Goal: Task Accomplishment & Management: Manage account settings

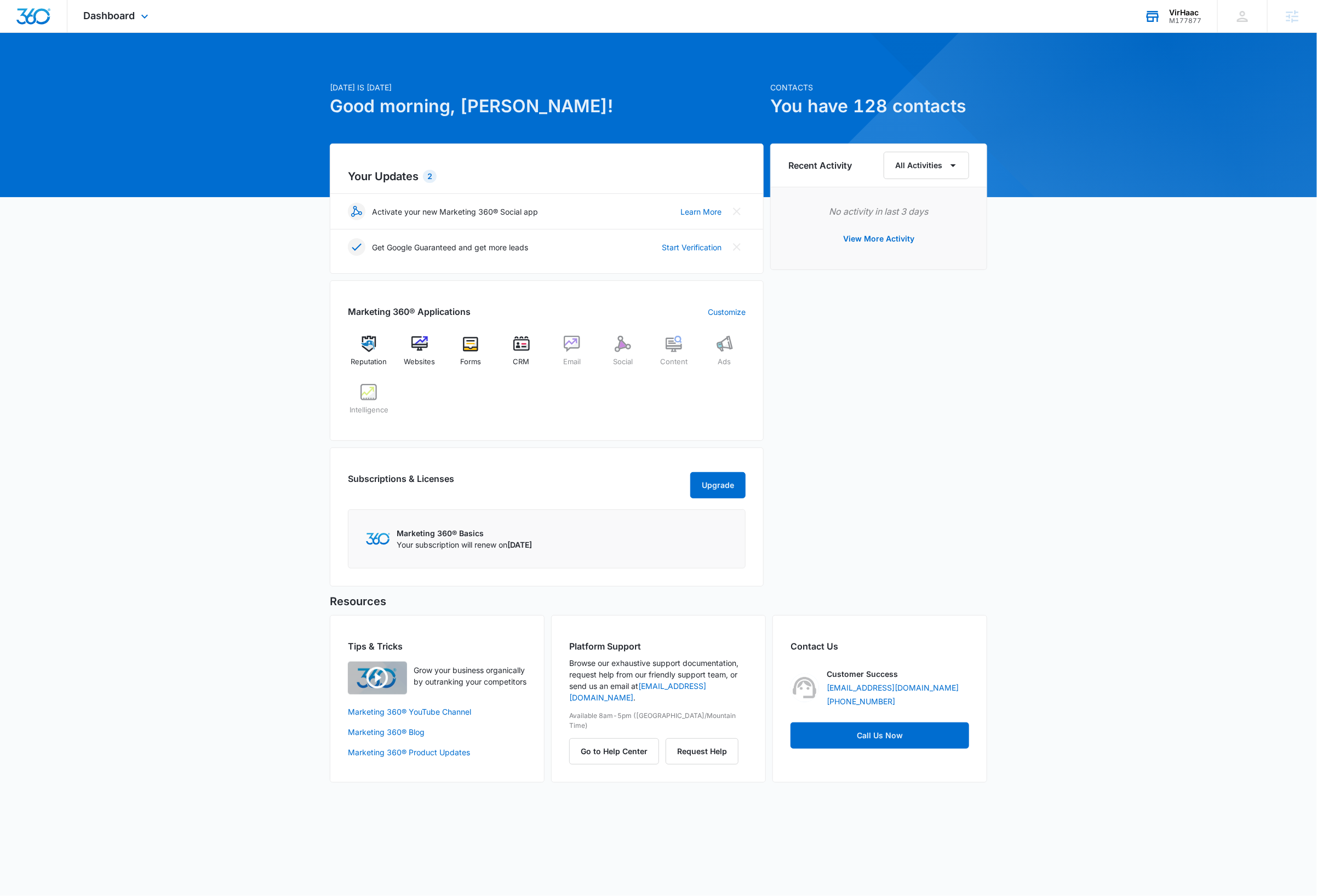
click at [1184, 21] on div "M177877" at bounding box center [1185, 21] width 32 height 8
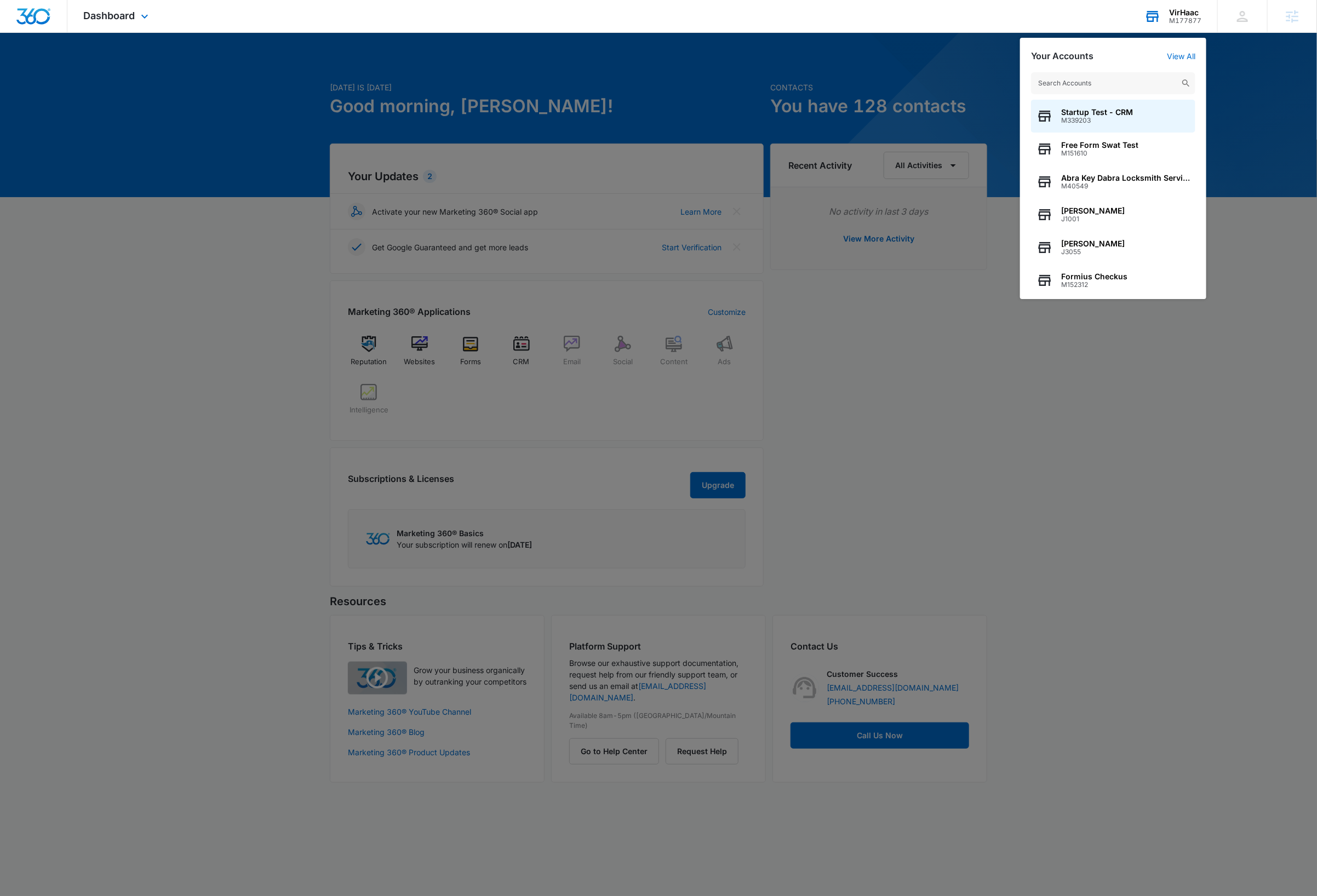
click at [1111, 92] on input "text" at bounding box center [1113, 83] width 164 height 22
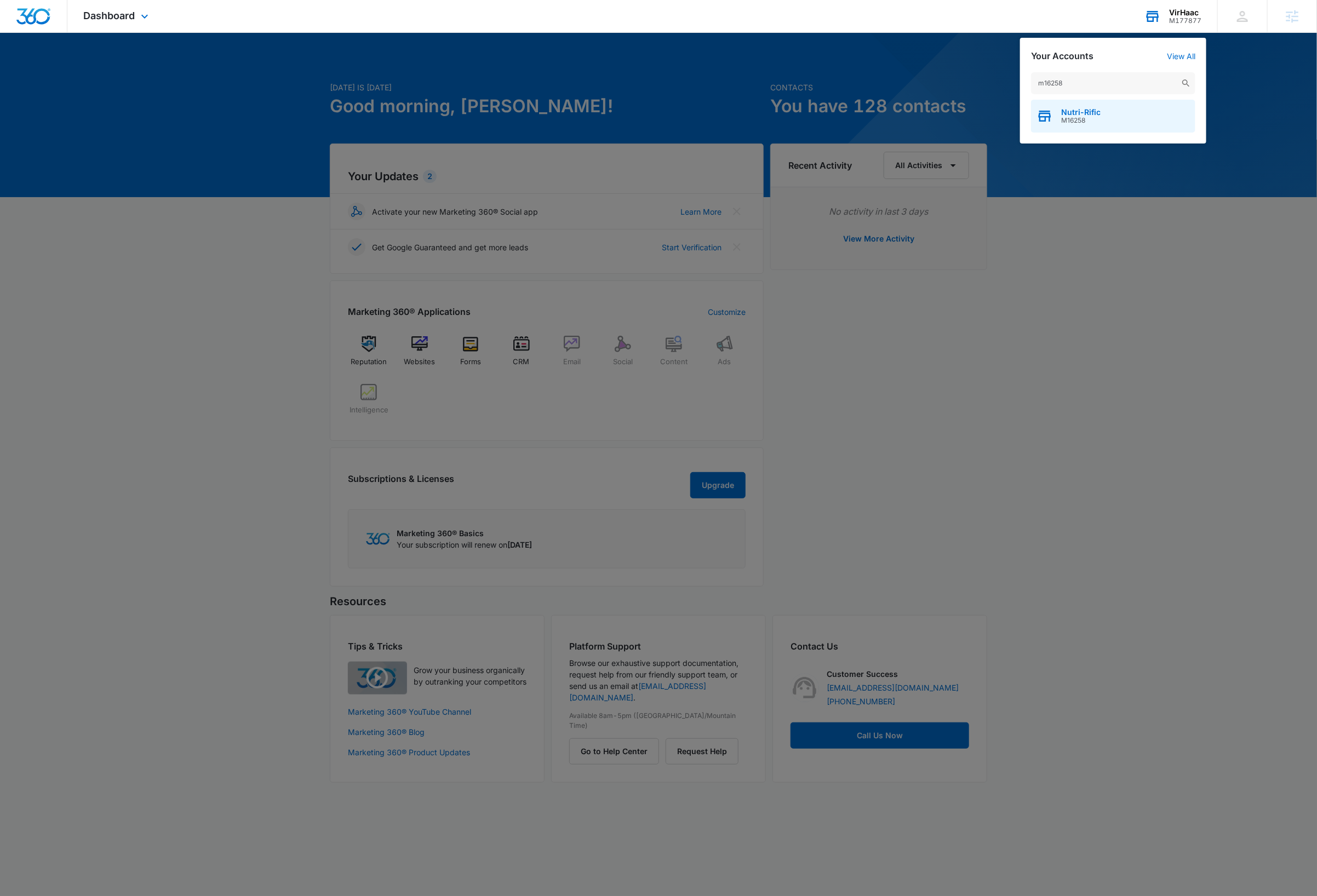
type input "m16258"
click at [1079, 123] on span "M16258" at bounding box center [1081, 121] width 40 height 8
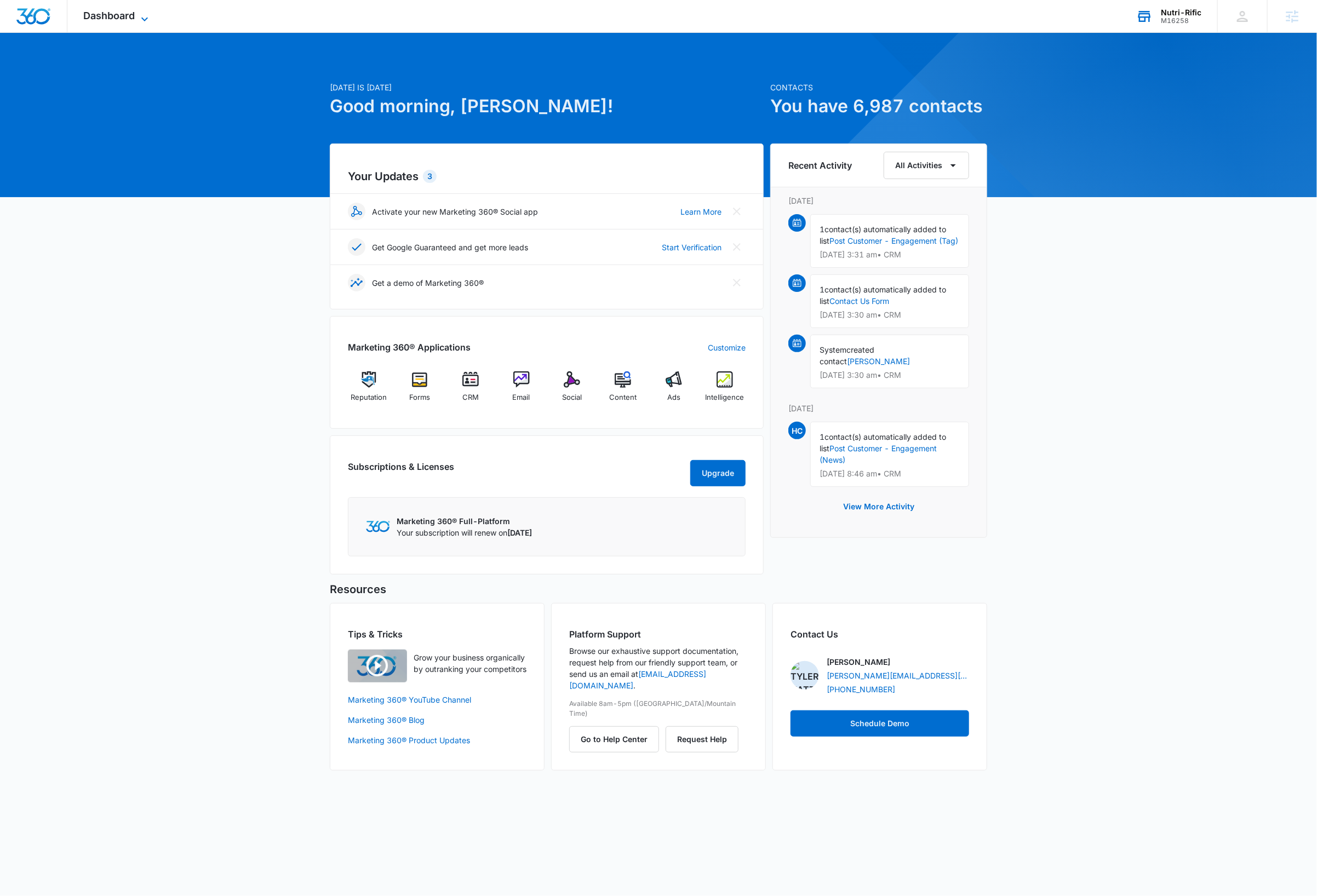
click at [139, 15] on icon at bounding box center [144, 19] width 13 height 13
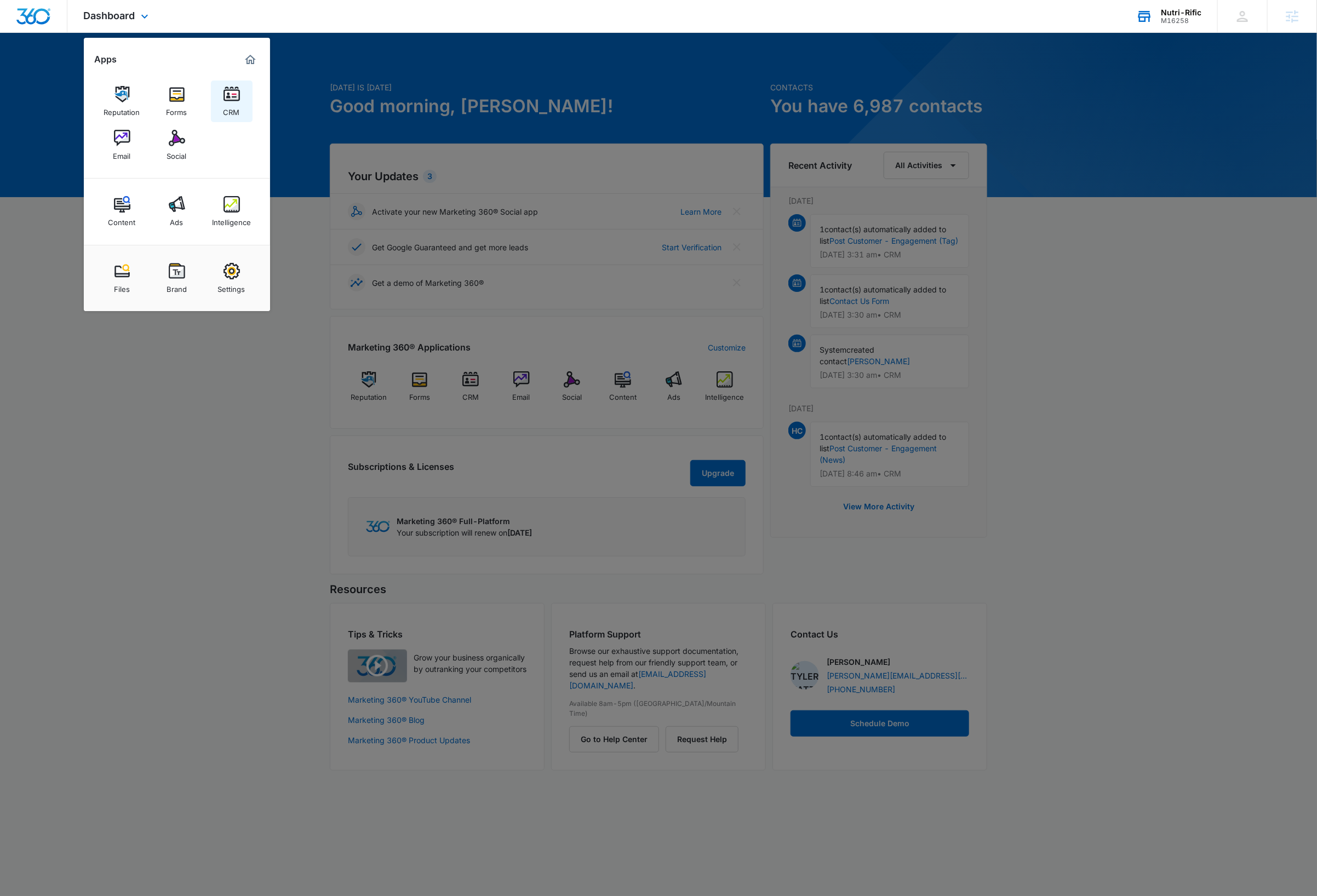
click at [227, 99] on img at bounding box center [232, 94] width 16 height 16
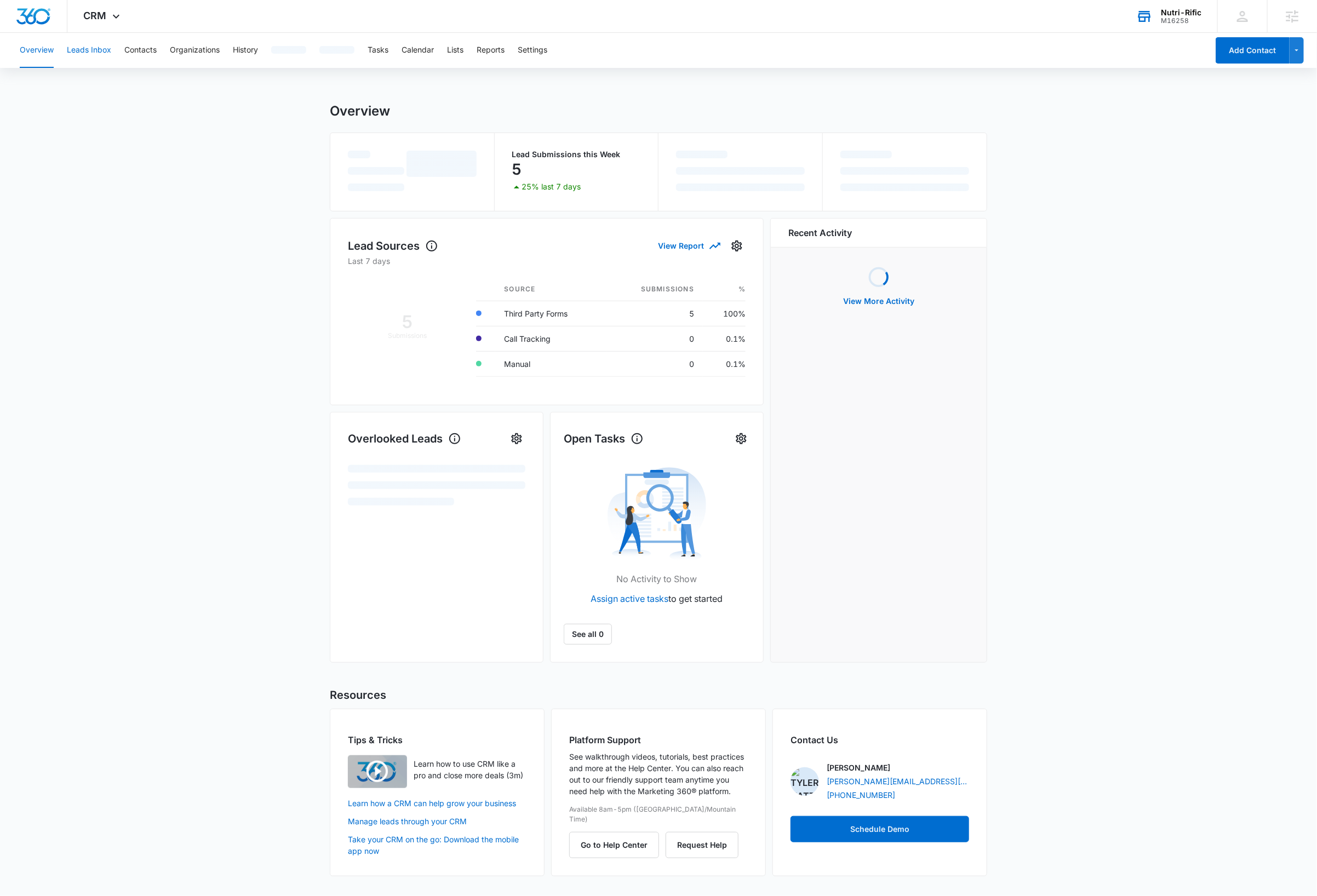
click at [101, 47] on button "Leads Inbox" at bounding box center [89, 50] width 44 height 35
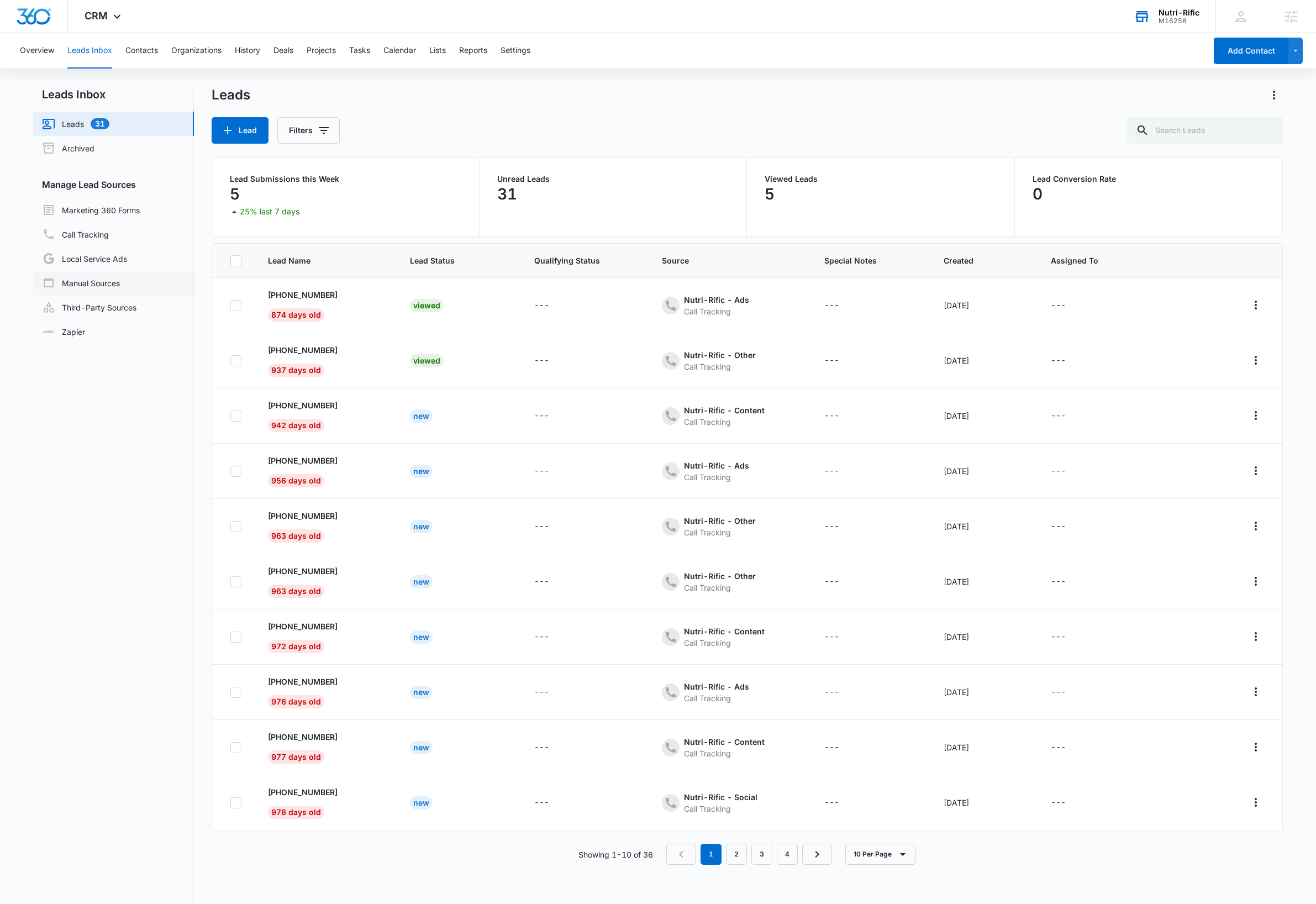
click at [112, 283] on link "Manual Sources" at bounding box center [81, 283] width 78 height 13
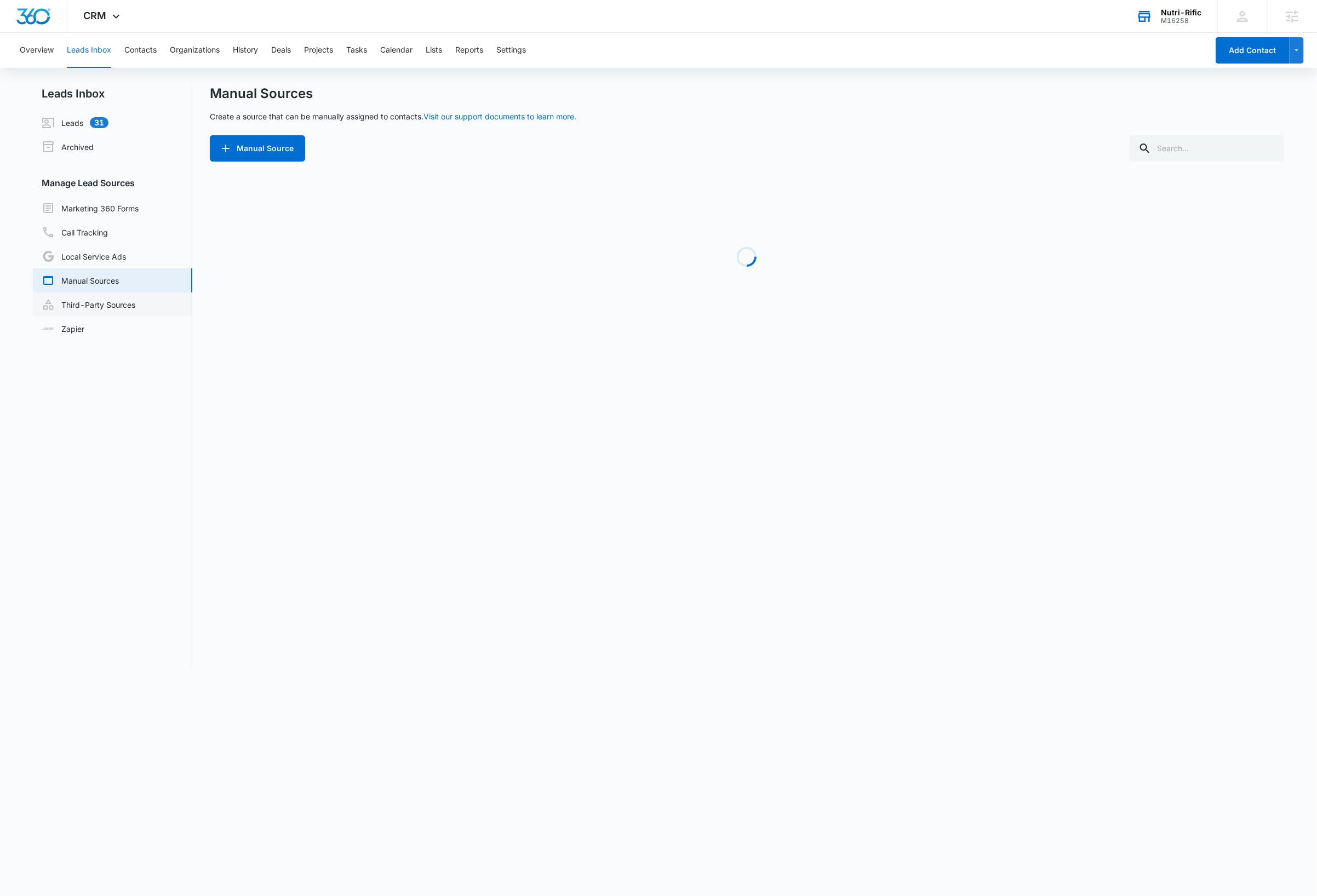
click at [113, 300] on link "Third-Party Sources" at bounding box center [88, 305] width 94 height 13
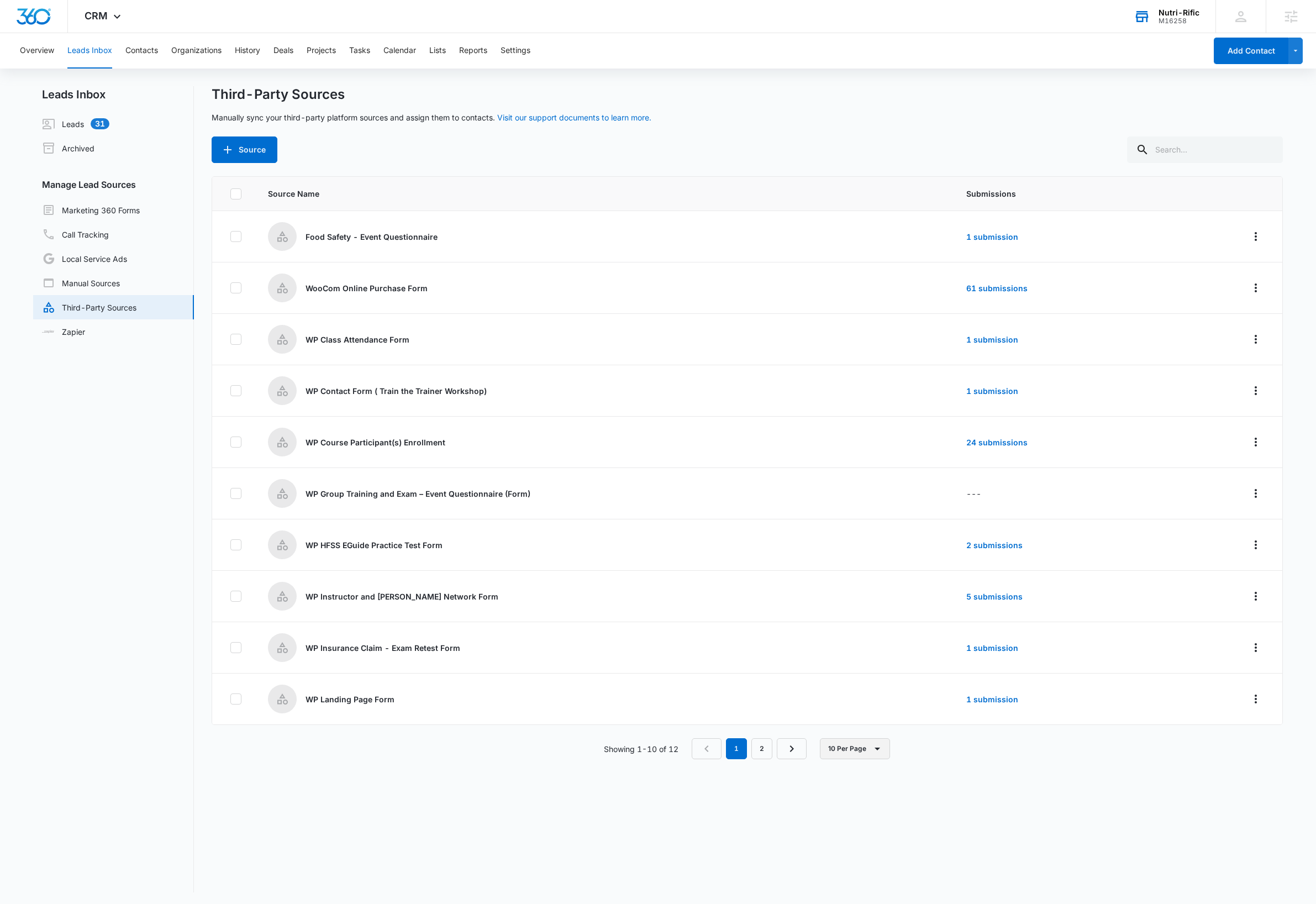
click at [883, 742] on button "10 Per Page" at bounding box center [855, 748] width 70 height 21
click at [877, 797] on div "20 Per Page" at bounding box center [858, 801] width 45 height 8
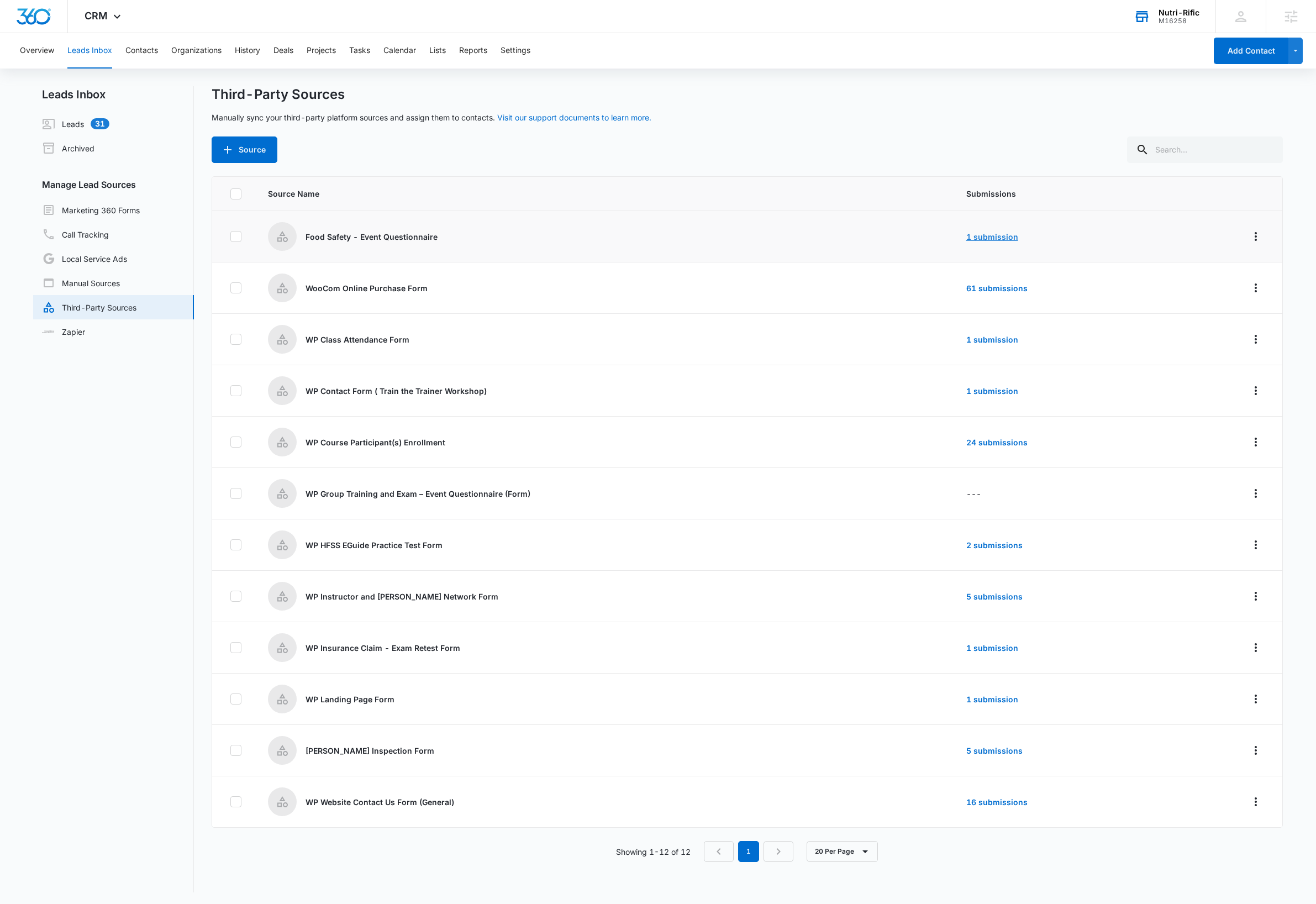
click at [983, 235] on link "1 submission" at bounding box center [992, 236] width 52 height 9
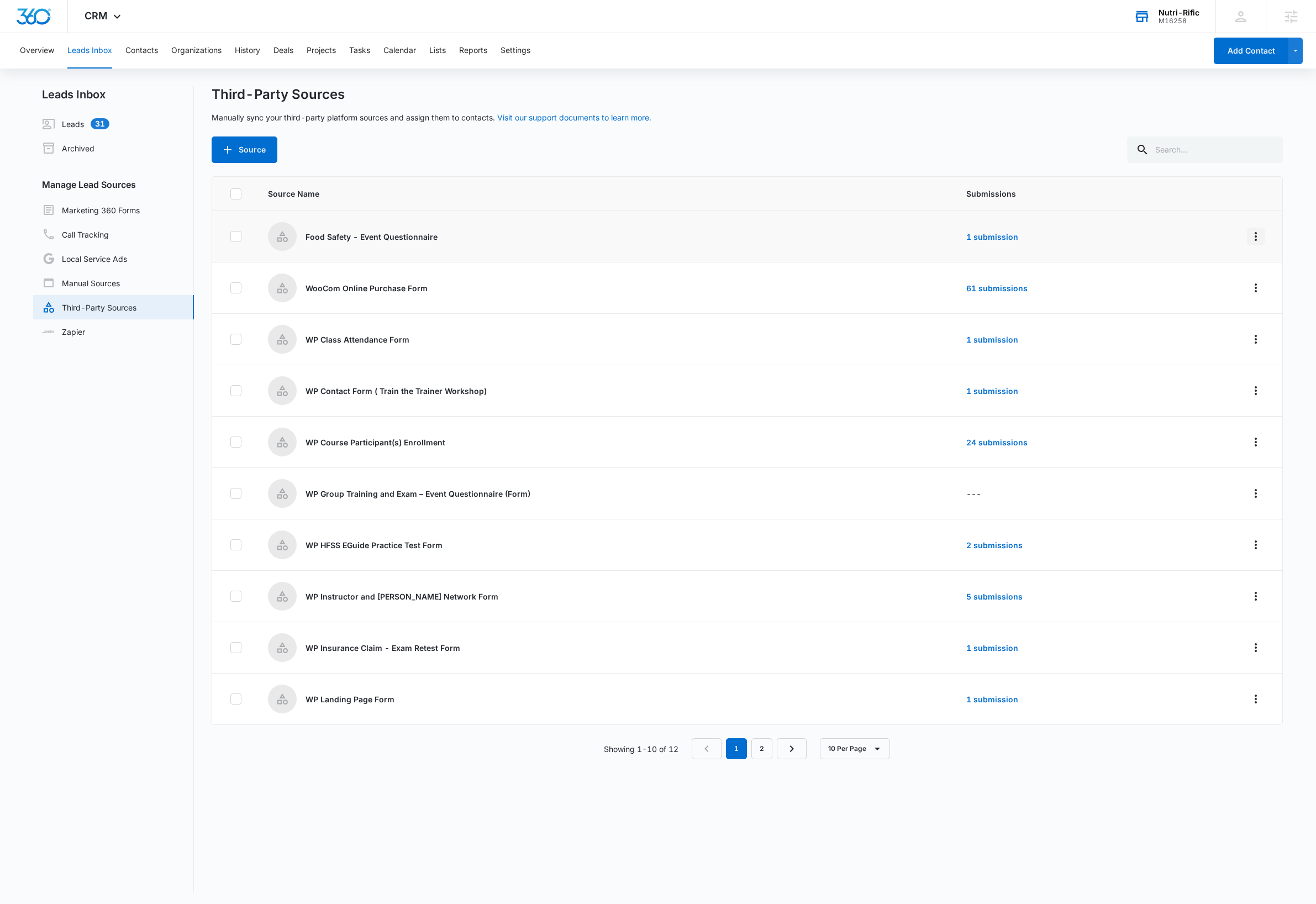
click at [1249, 235] on icon "Overflow Menu" at bounding box center [1256, 236] width 13 height 13
click at [1216, 299] on div "Submission Rules" at bounding box center [1194, 301] width 63 height 8
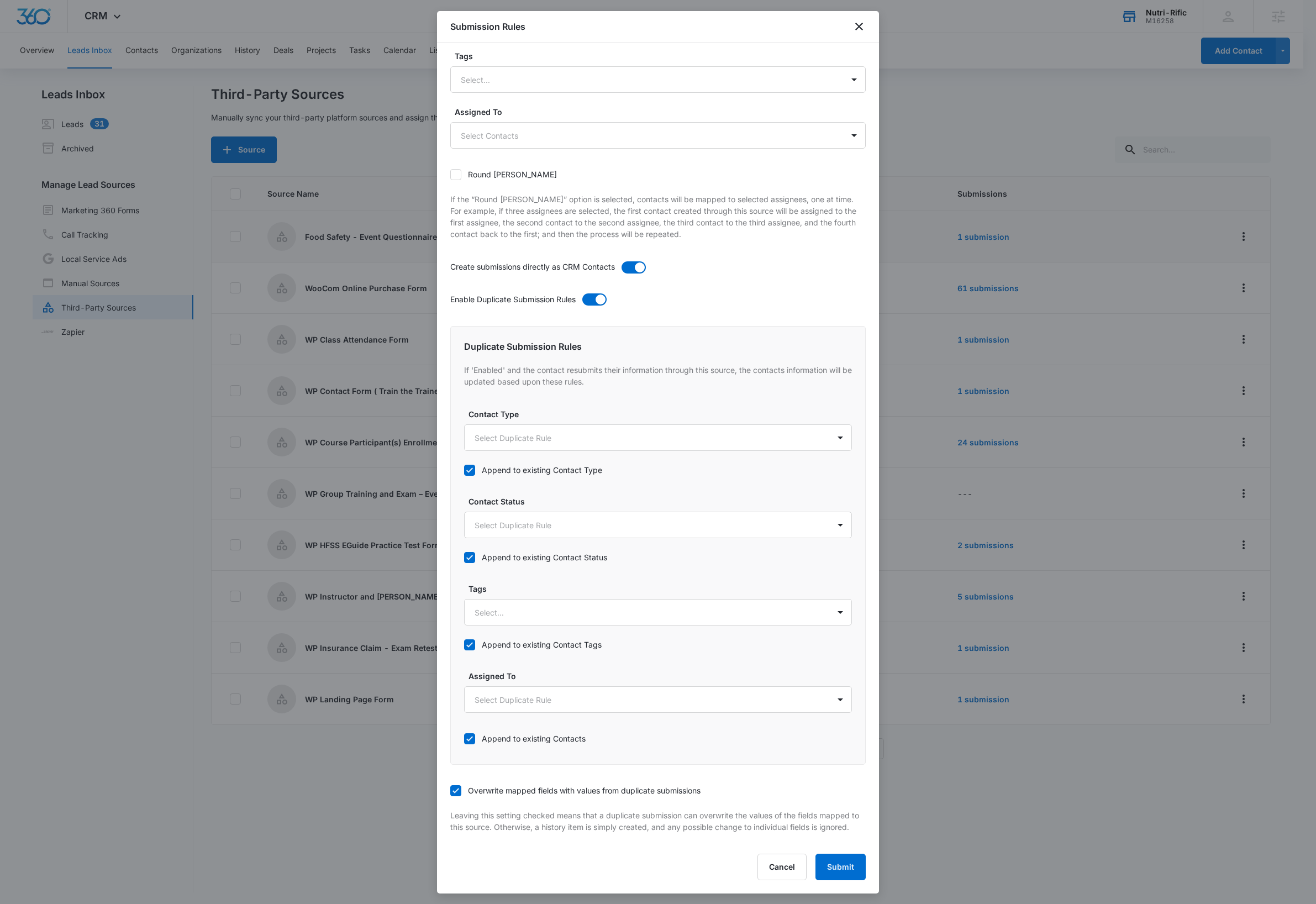
scroll to position [164, 0]
click at [775, 867] on button "Cancel" at bounding box center [782, 867] width 49 height 27
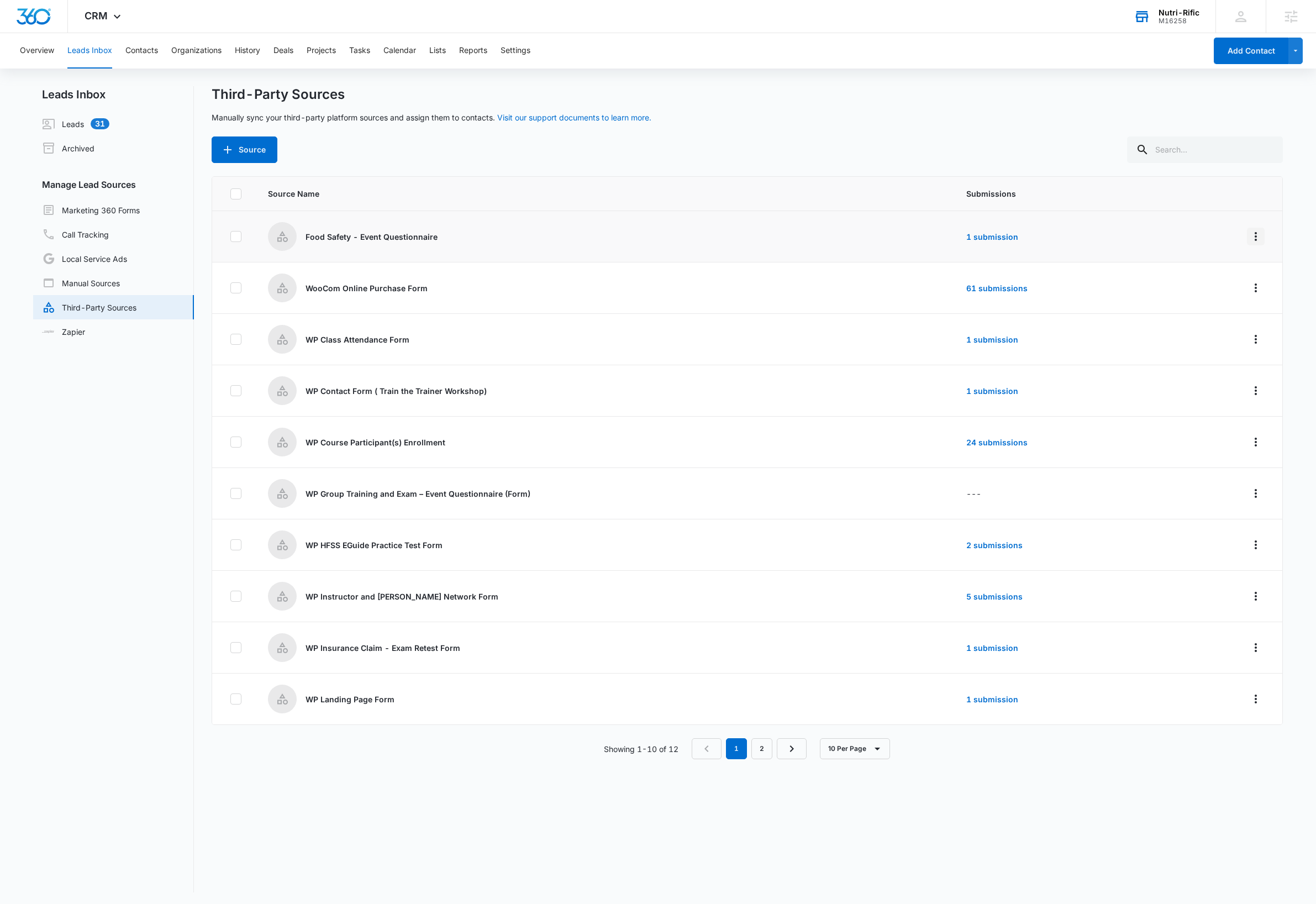
click at [1255, 240] on icon "Overflow Menu" at bounding box center [1256, 236] width 2 height 9
click at [1178, 282] on div "Edit" at bounding box center [1194, 284] width 63 height 8
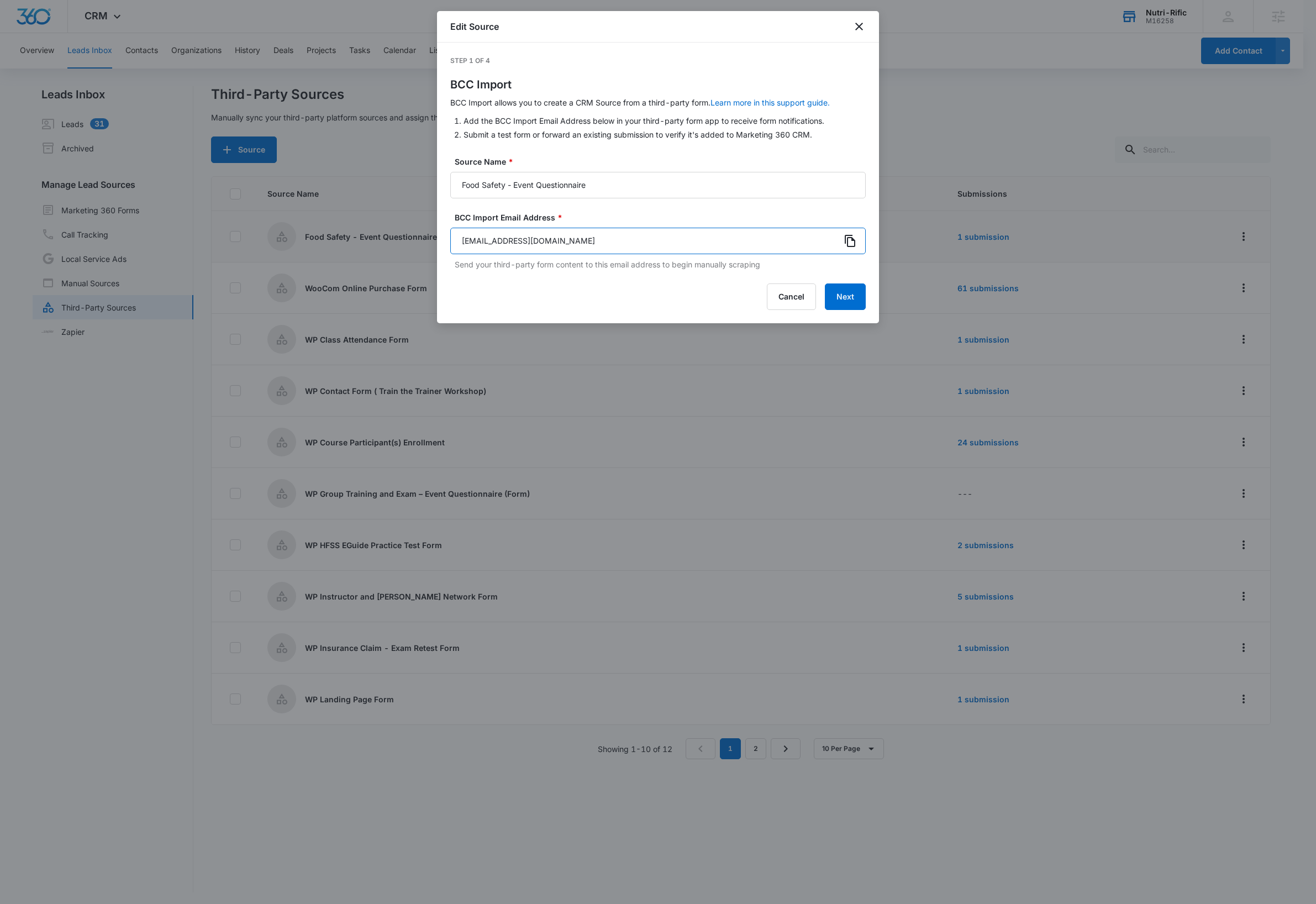
click at [749, 243] on input "[EMAIL_ADDRESS][DOMAIN_NAME]" at bounding box center [658, 241] width 415 height 27
click at [778, 300] on button "Cancel" at bounding box center [791, 297] width 49 height 27
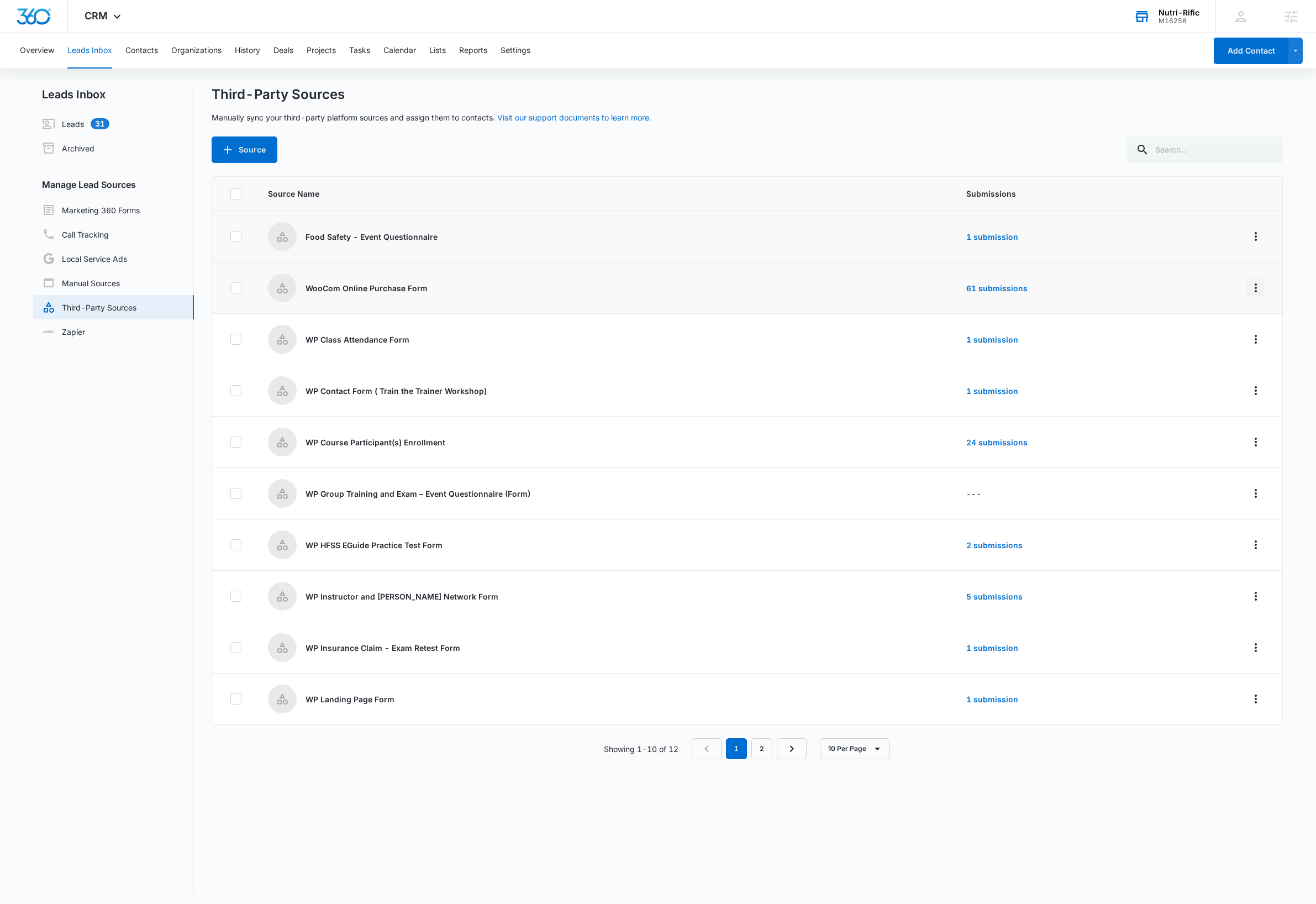
click at [1249, 291] on icon "Overflow Menu" at bounding box center [1256, 288] width 13 height 13
click at [1169, 337] on div "Edit" at bounding box center [1194, 336] width 63 height 8
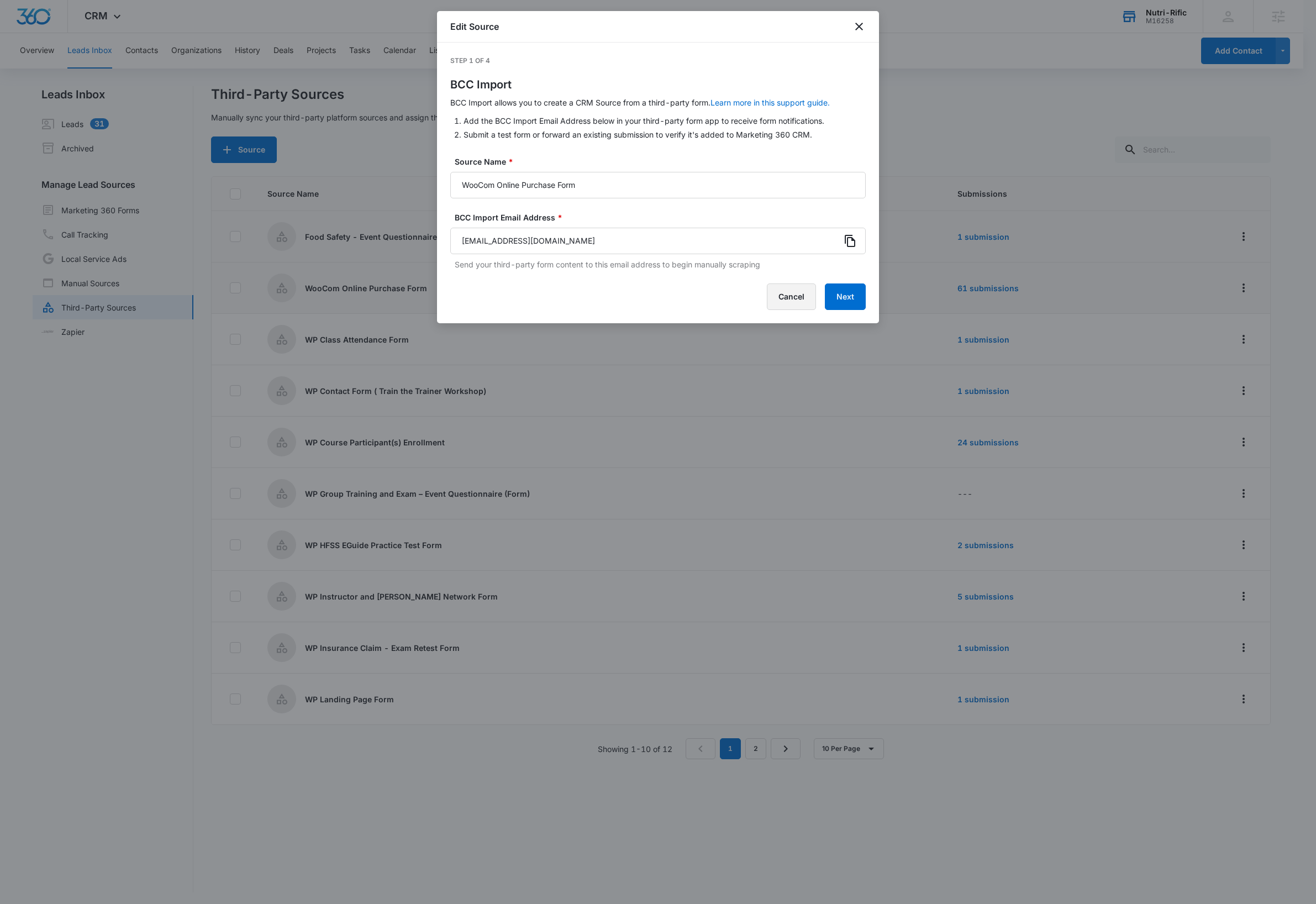
click at [785, 299] on button "Cancel" at bounding box center [791, 297] width 49 height 27
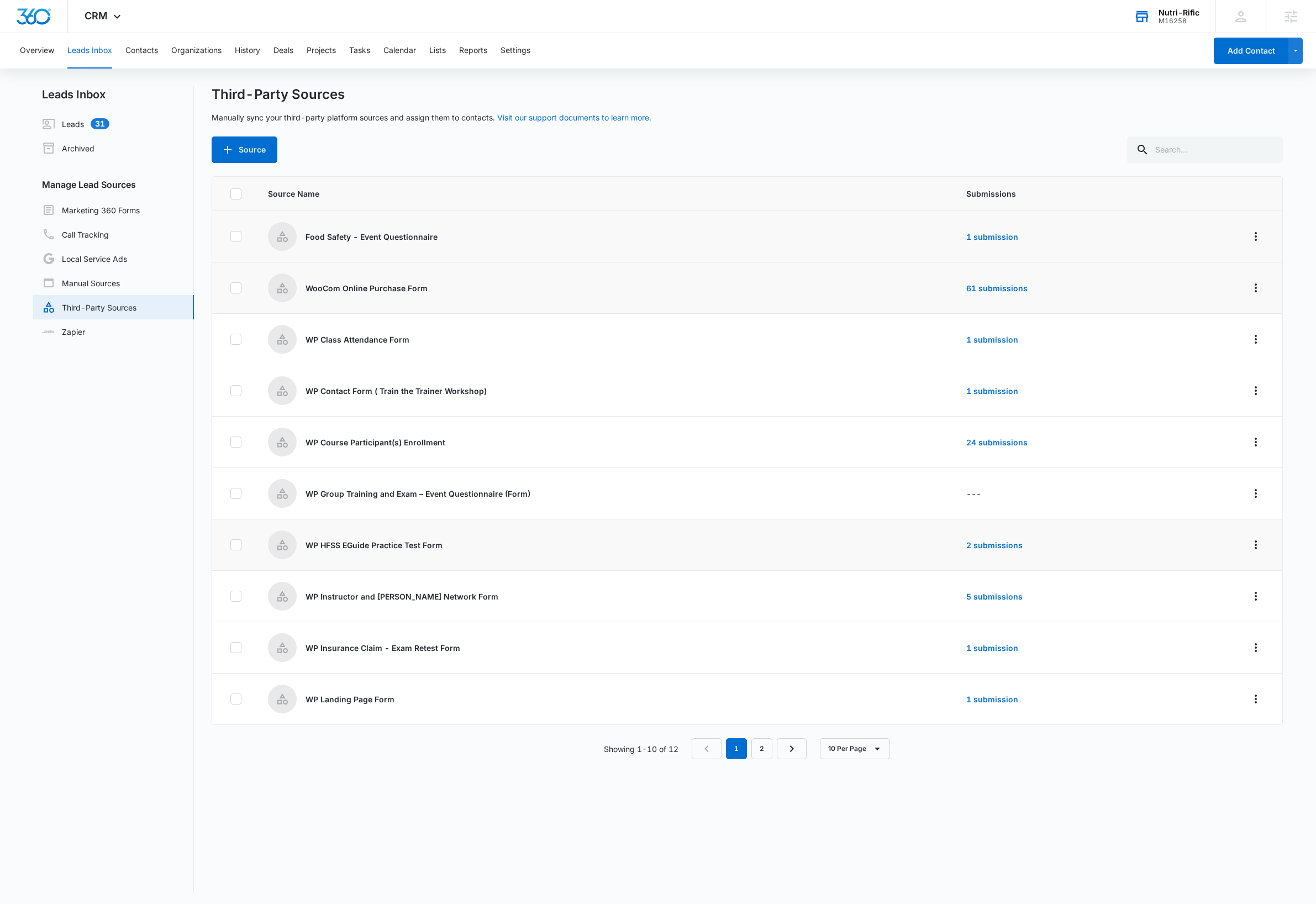
scroll to position [2, 0]
click at [760, 752] on link "2" at bounding box center [762, 747] width 21 height 21
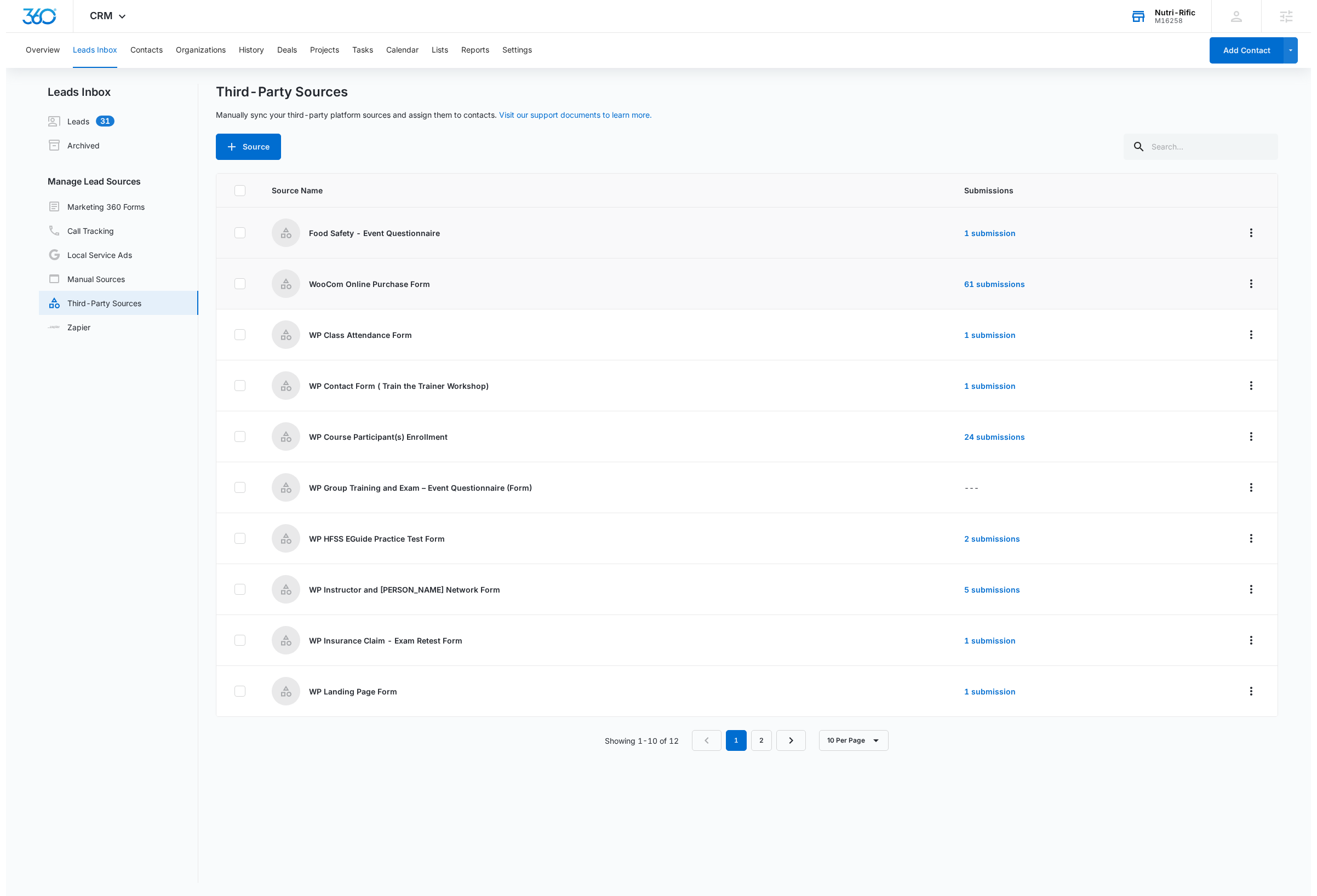
scroll to position [0, 0]
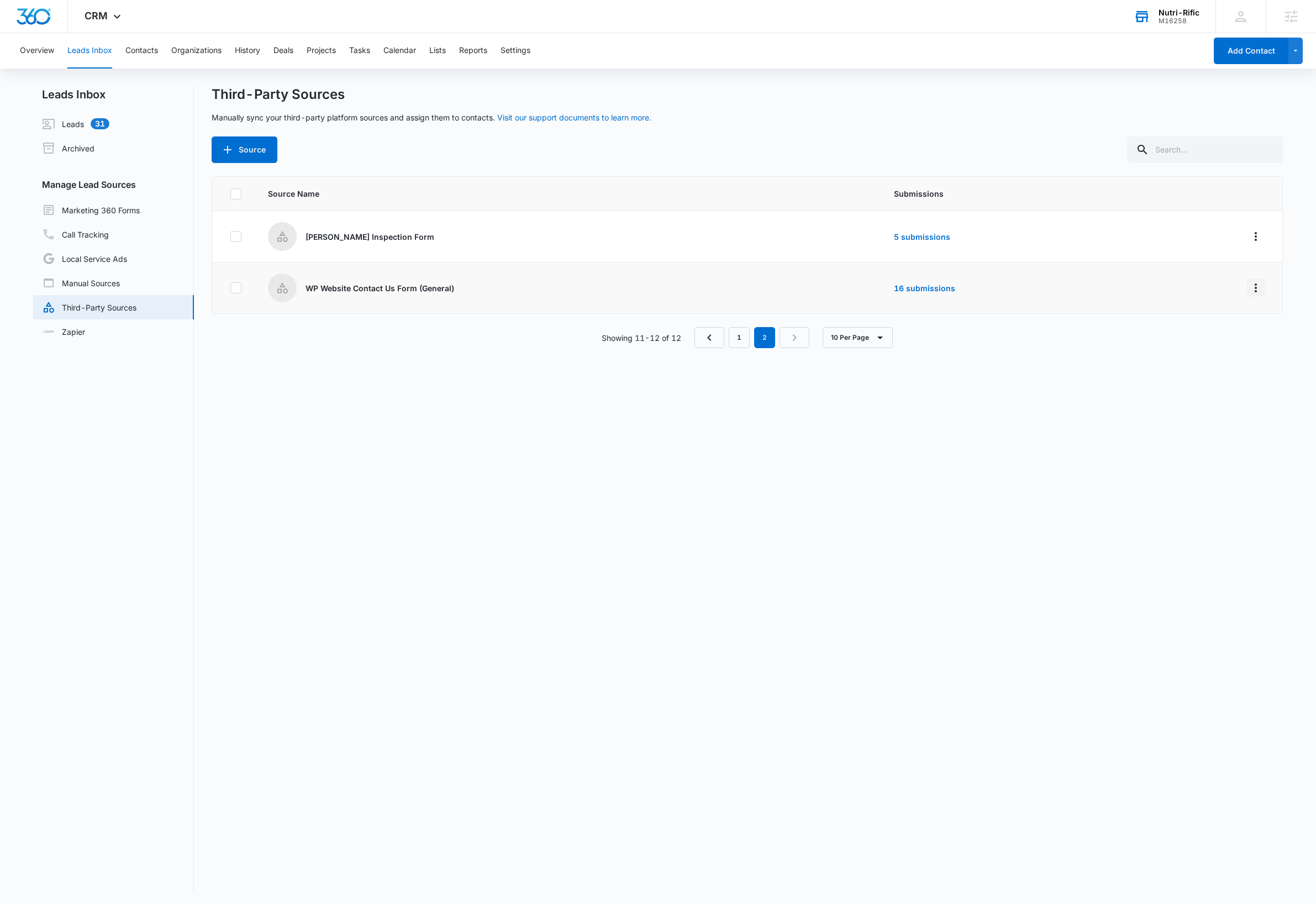
click at [1249, 287] on icon "Overflow Menu" at bounding box center [1256, 288] width 13 height 13
click at [1176, 333] on div "Edit" at bounding box center [1194, 336] width 63 height 8
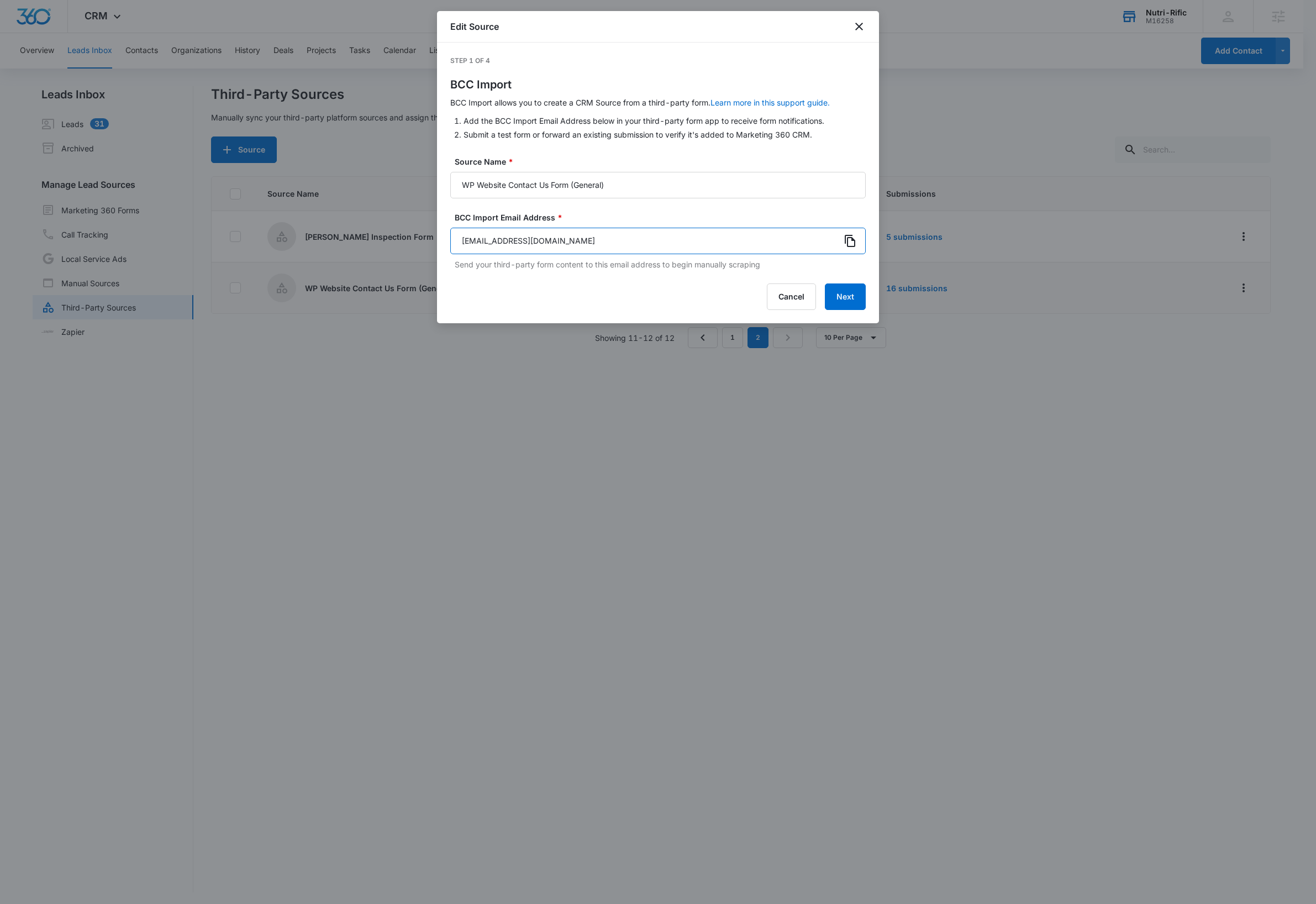
click at [727, 243] on input "[EMAIL_ADDRESS][DOMAIN_NAME]" at bounding box center [658, 241] width 415 height 27
click at [777, 293] on button "Cancel" at bounding box center [791, 297] width 49 height 27
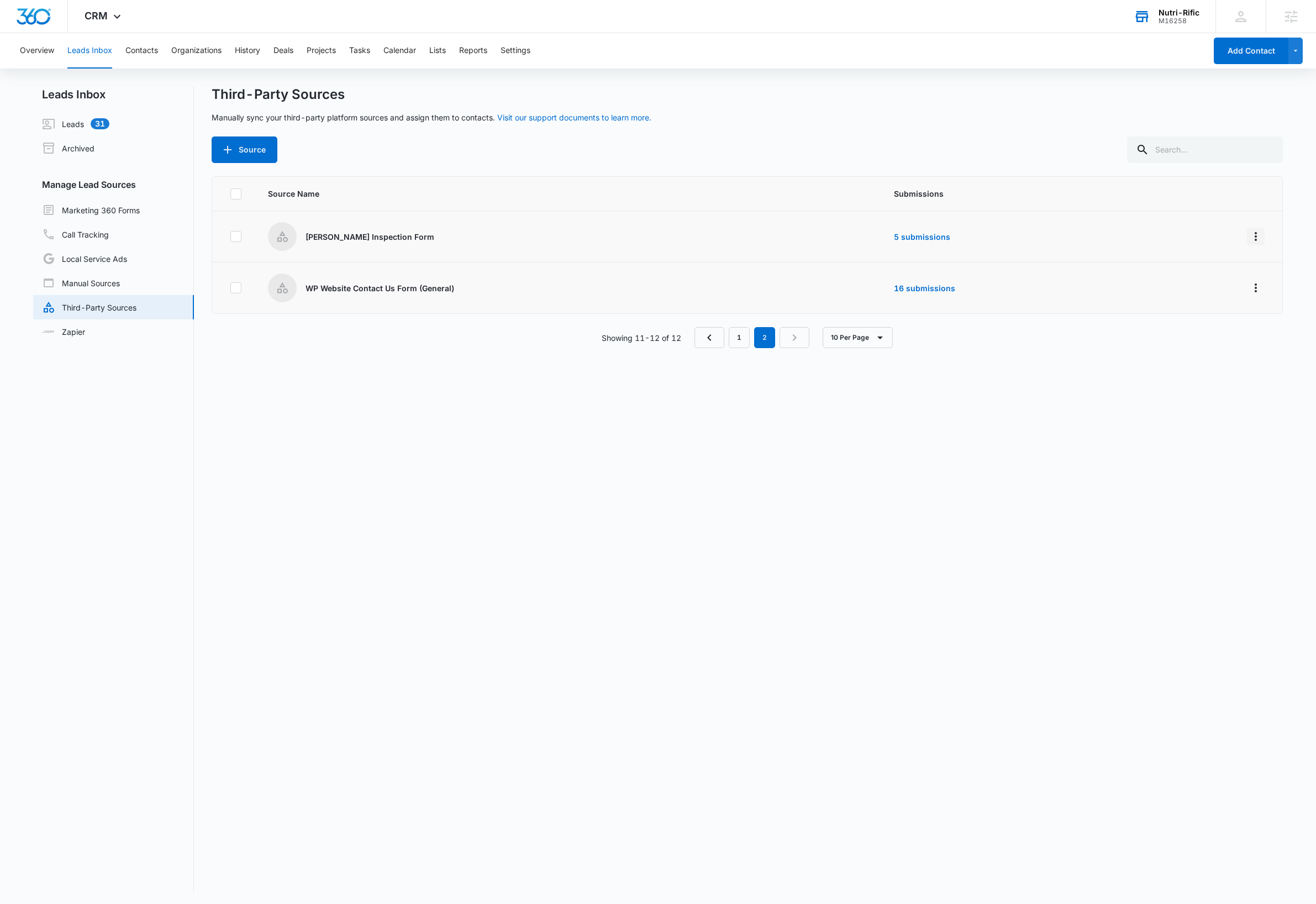
click at [1249, 236] on icon "Overflow Menu" at bounding box center [1256, 236] width 13 height 13
click at [1199, 281] on div "Edit" at bounding box center [1194, 284] width 63 height 8
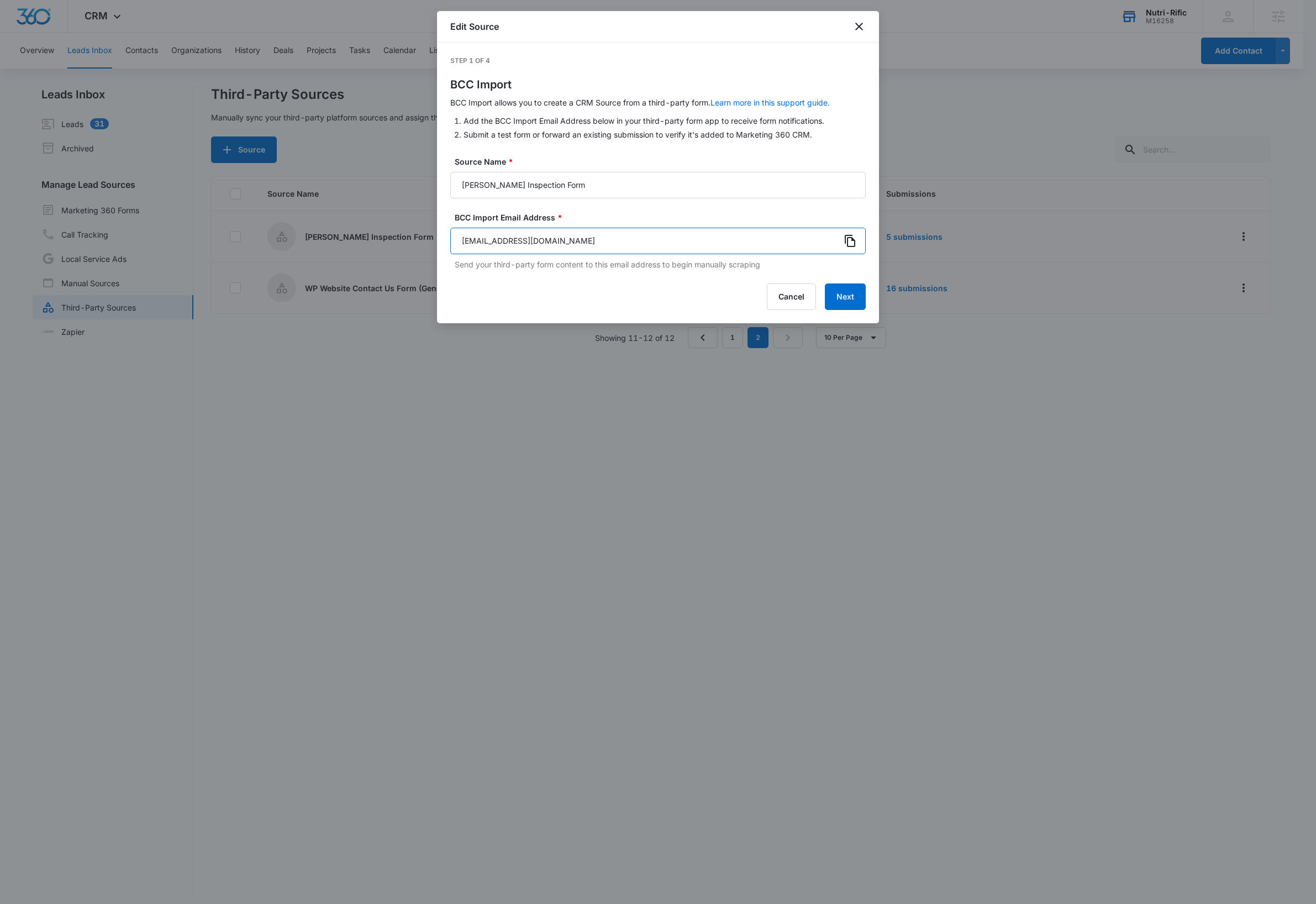
click at [771, 235] on input "[EMAIL_ADDRESS][DOMAIN_NAME]" at bounding box center [658, 241] width 415 height 27
click at [785, 287] on button "Cancel" at bounding box center [791, 297] width 49 height 27
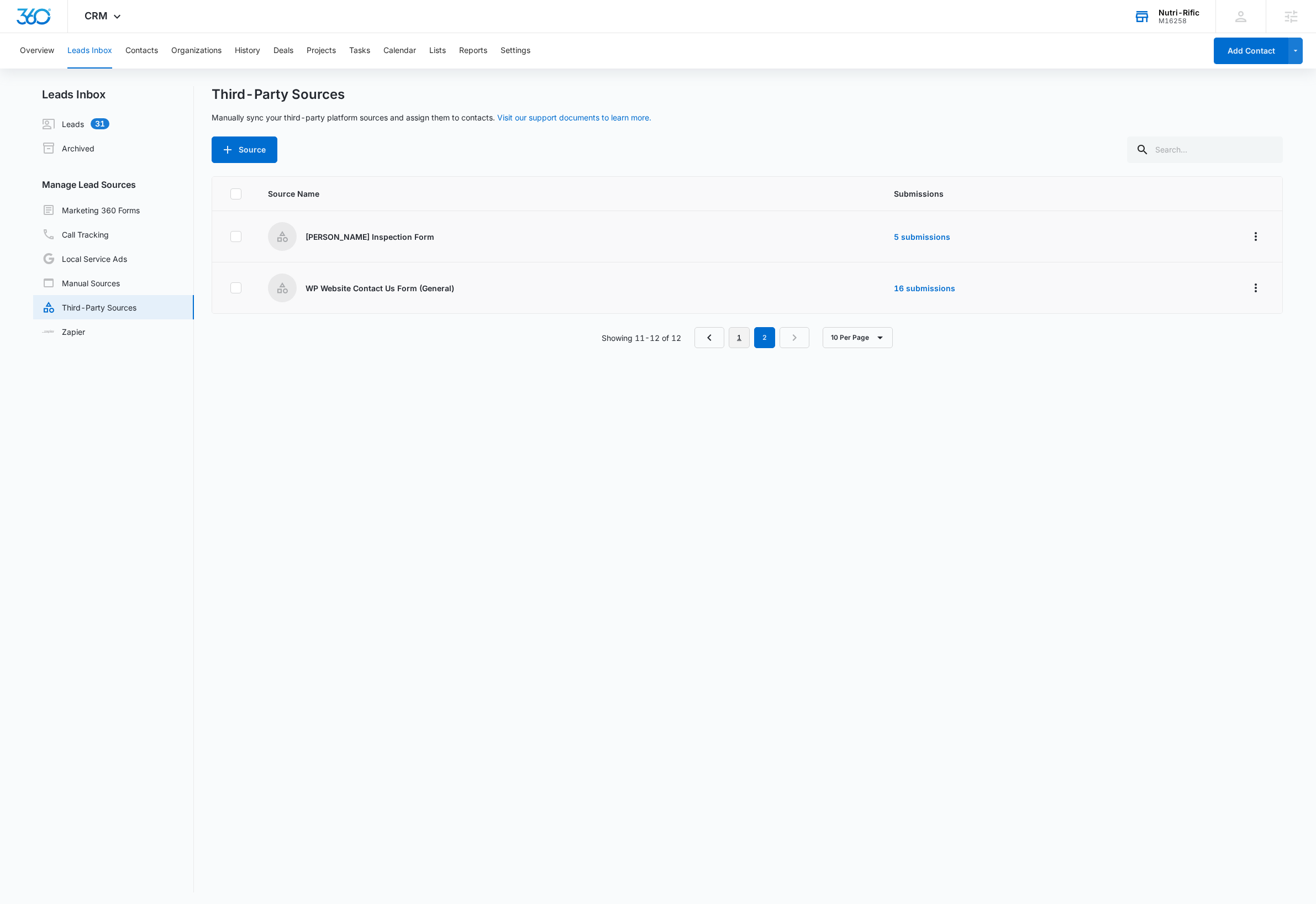
click at [735, 338] on link "1" at bounding box center [739, 338] width 21 height 21
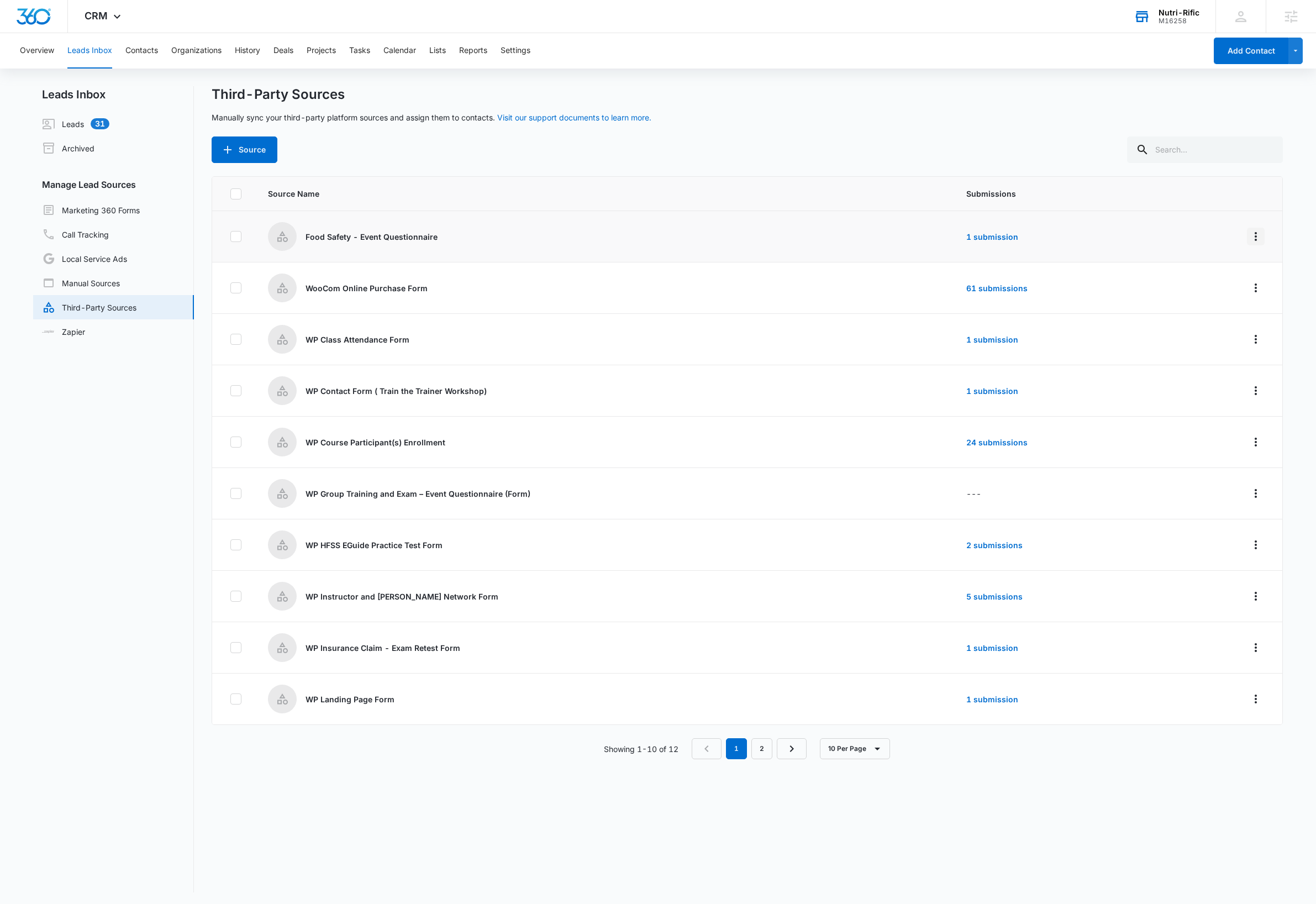
click at [1249, 240] on icon "Overflow Menu" at bounding box center [1256, 236] width 13 height 13
click at [517, 50] on button "Settings" at bounding box center [515, 51] width 30 height 35
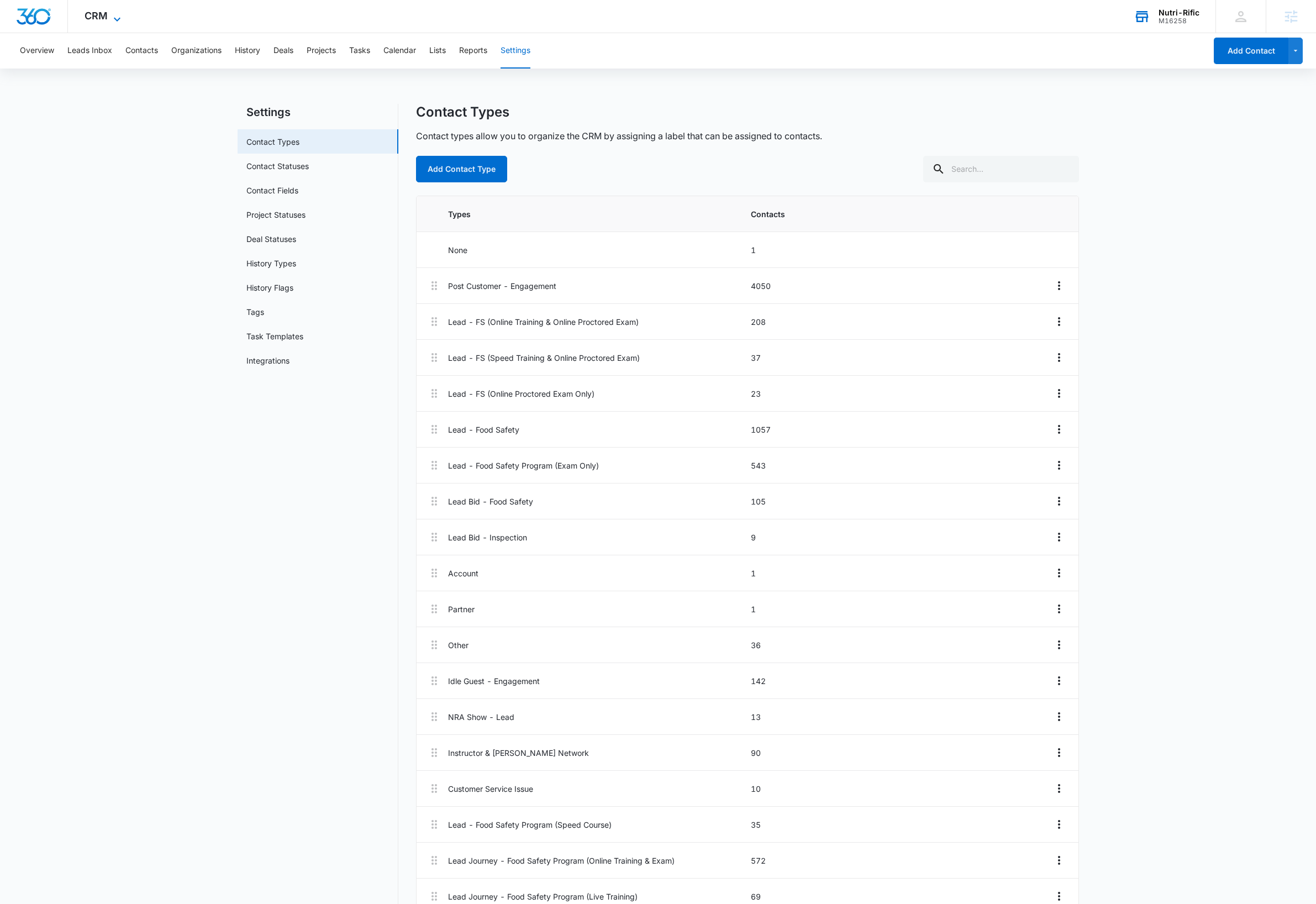
click at [106, 20] on span "CRM" at bounding box center [96, 16] width 23 height 12
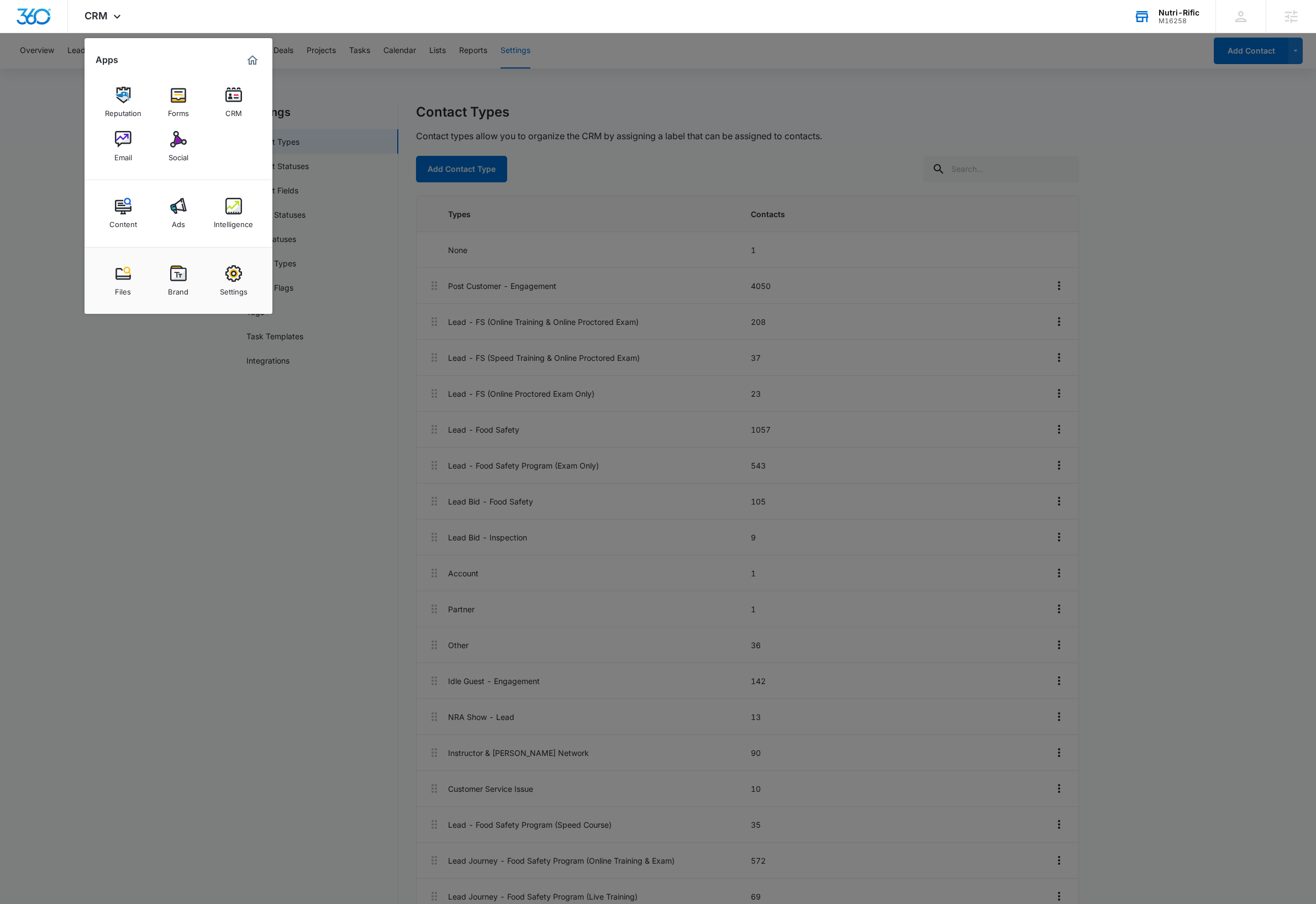
click at [236, 208] on img at bounding box center [234, 206] width 17 height 17
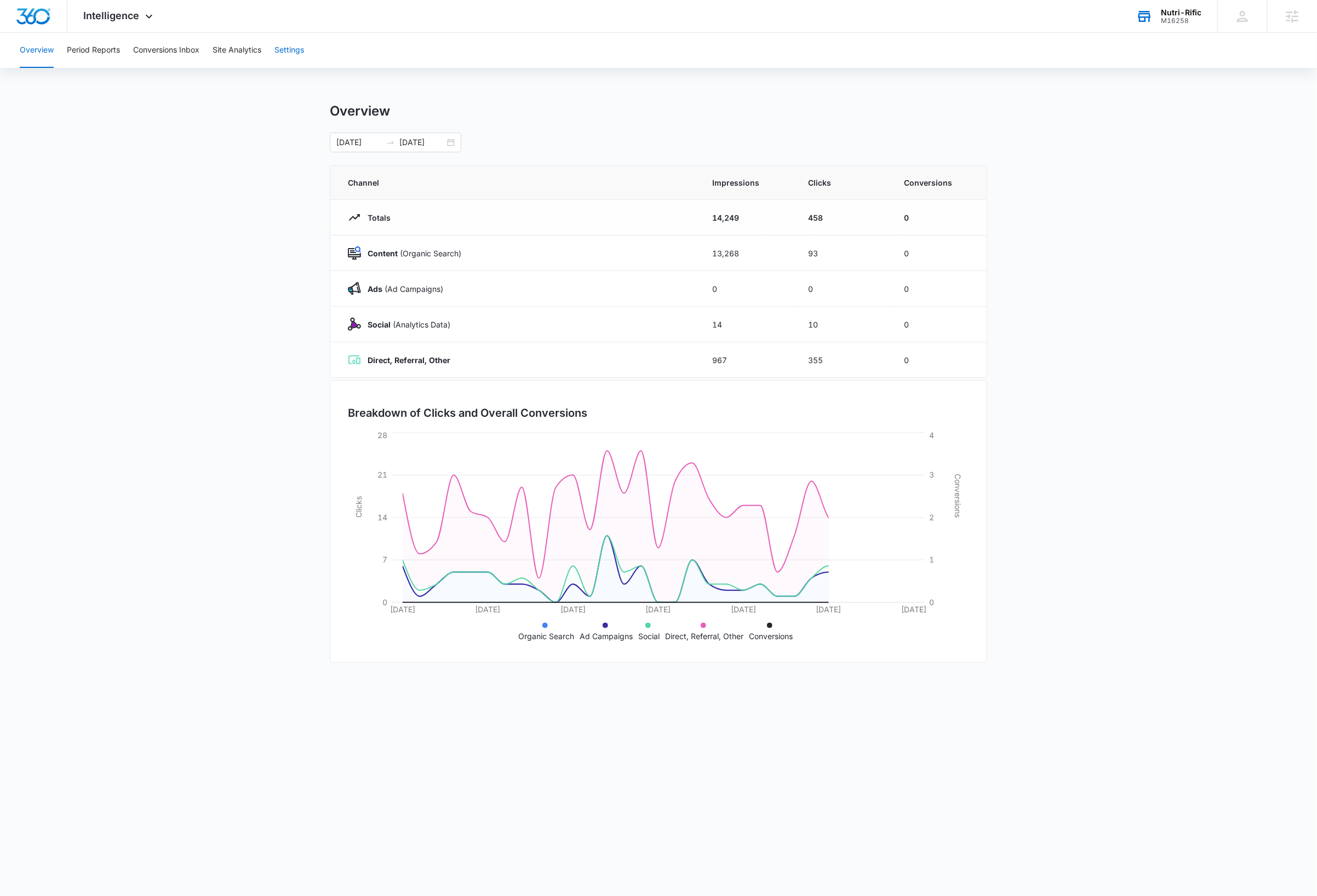
click at [293, 49] on button "Settings" at bounding box center [289, 50] width 30 height 35
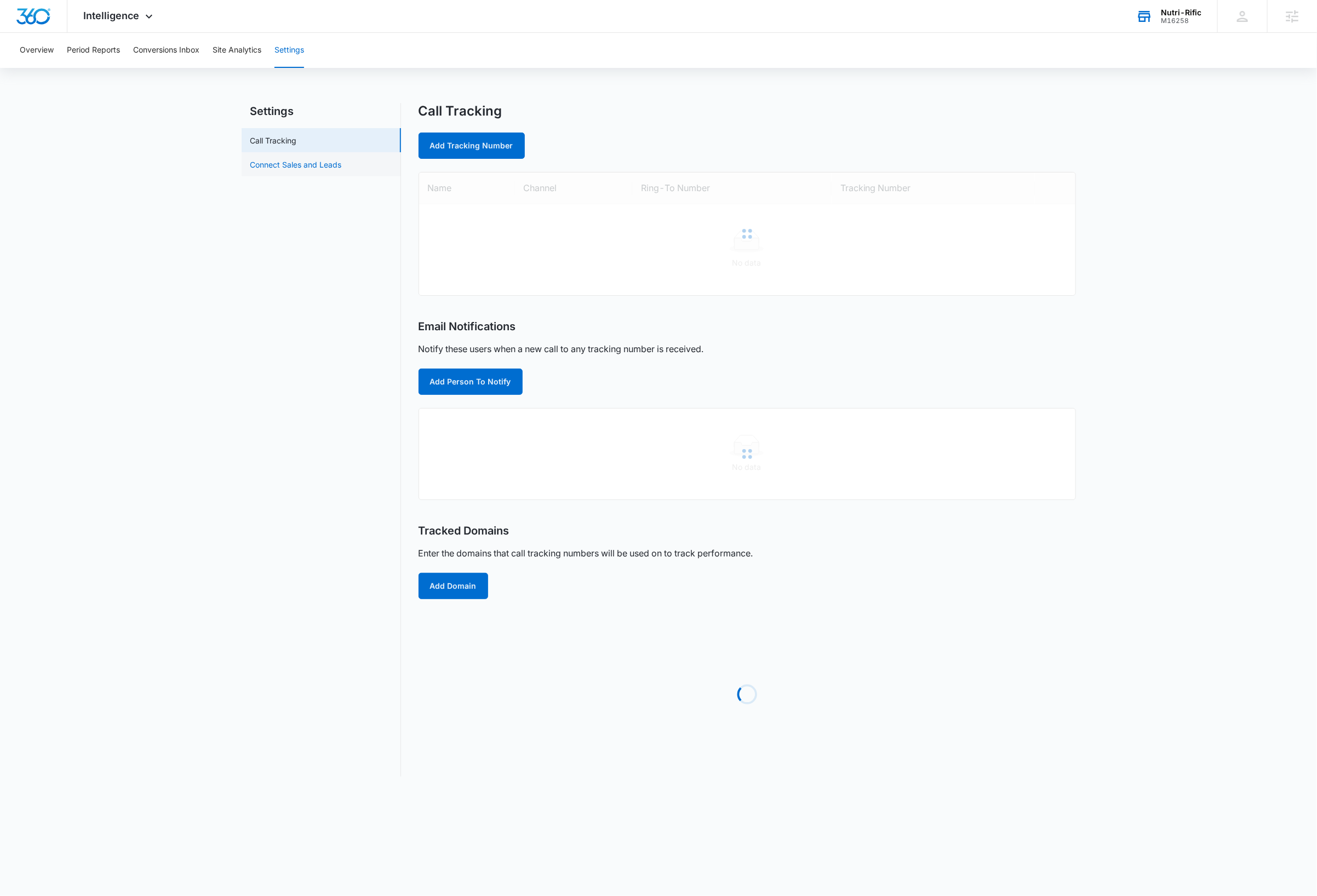
click at [268, 162] on link "Connect Sales and Leads" at bounding box center [296, 164] width 92 height 12
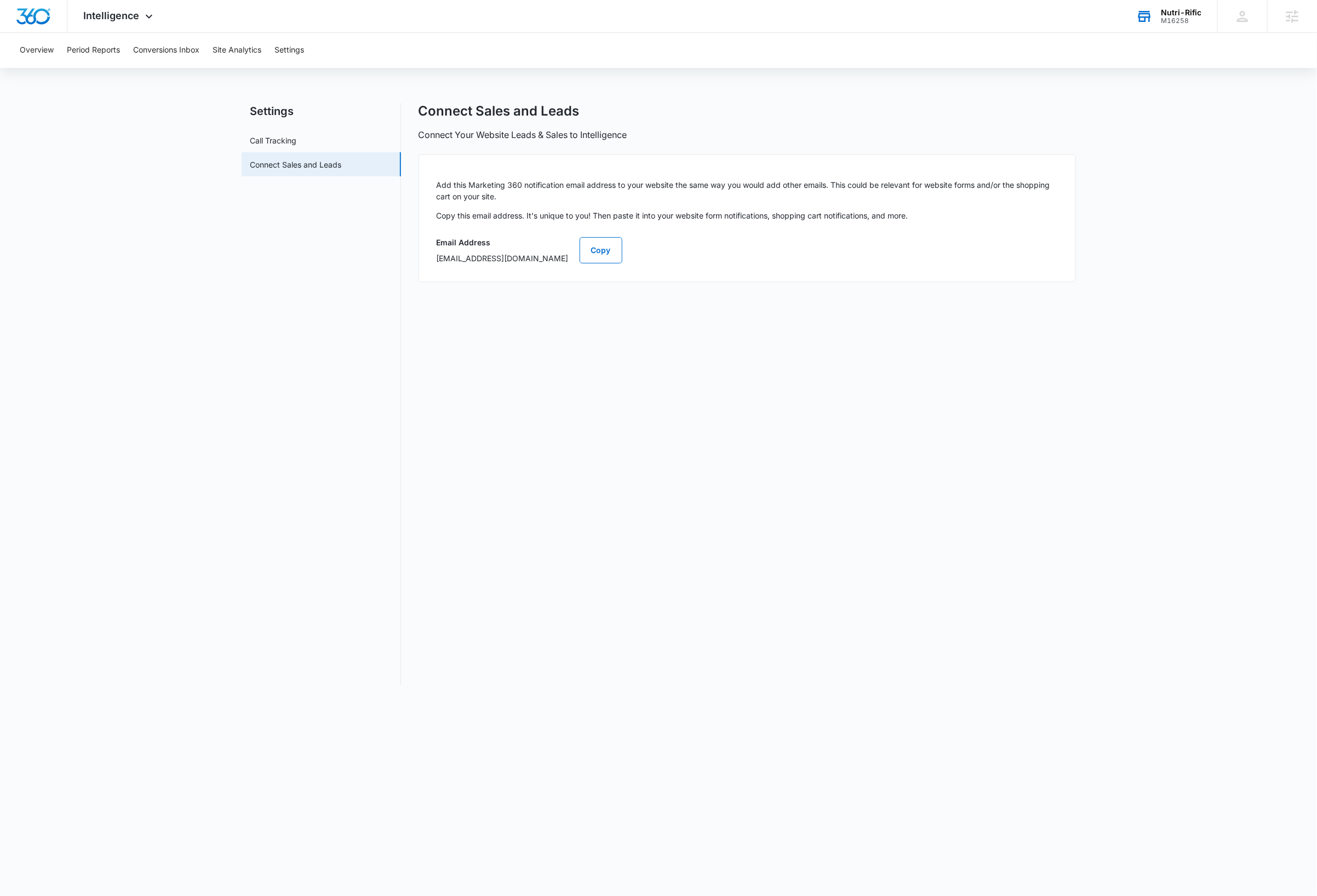
click at [1185, 17] on div "M16258" at bounding box center [1181, 21] width 41 height 8
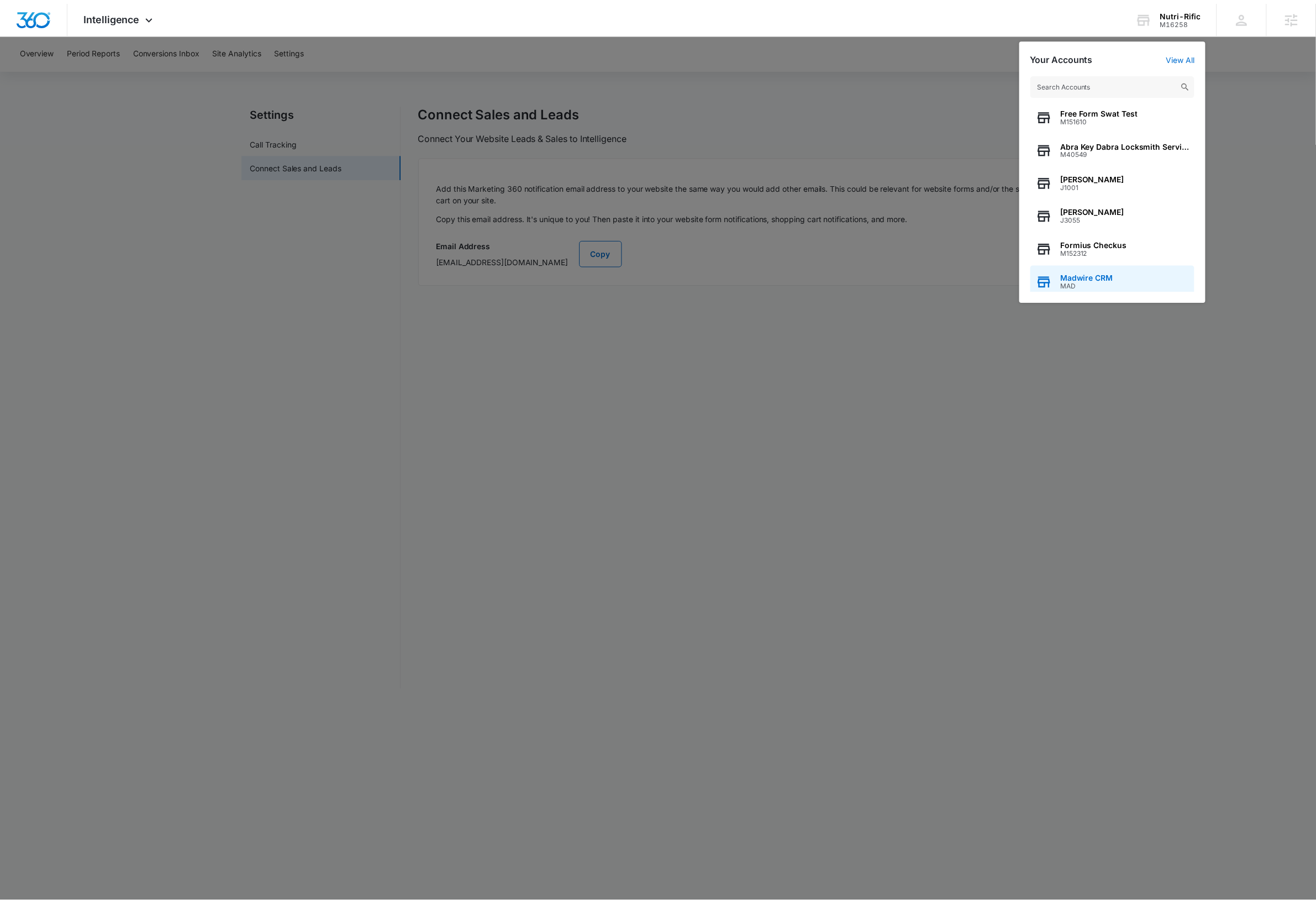
scroll to position [42, 0]
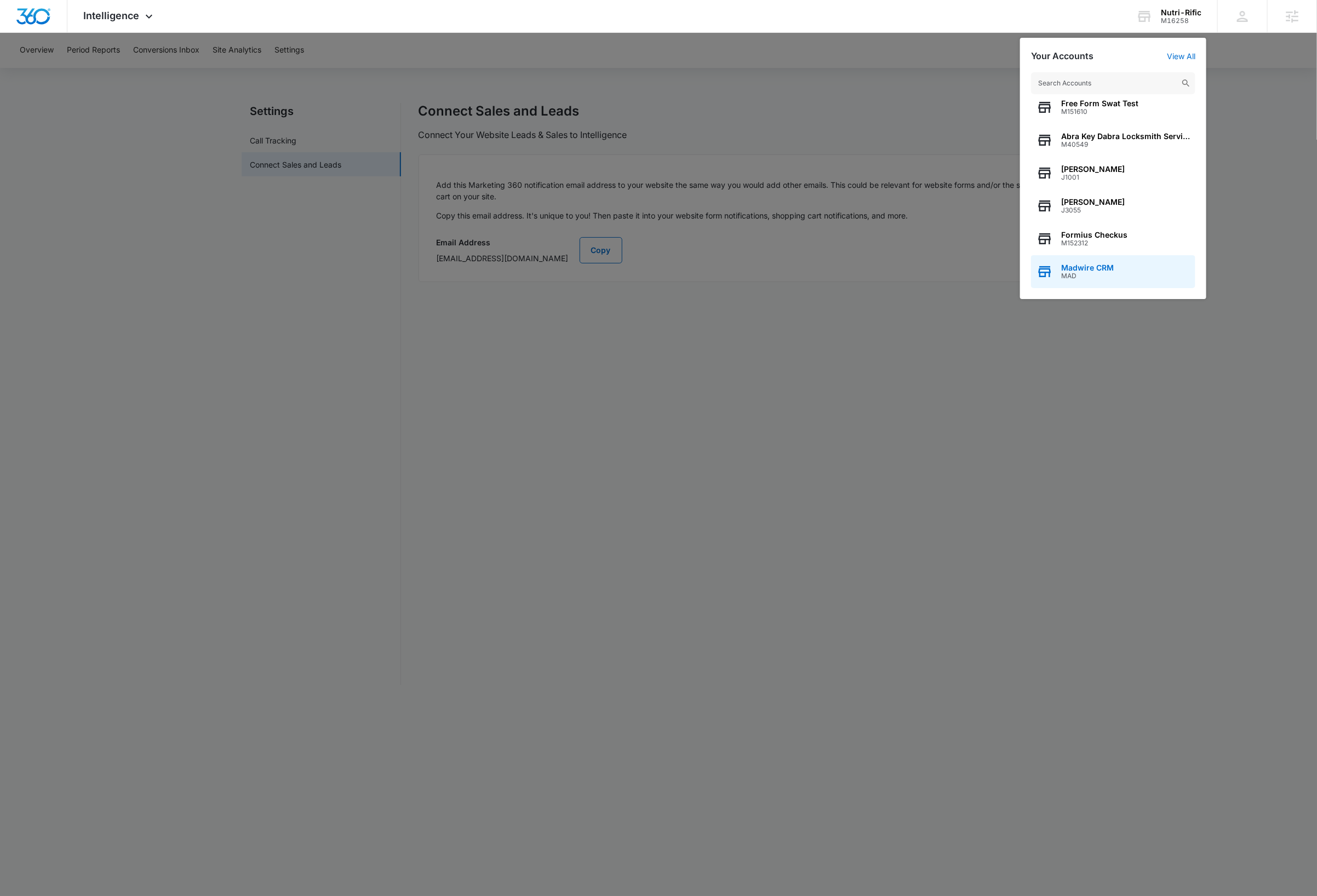
click at [1123, 270] on div "Madwire CRM MAD" at bounding box center [1113, 272] width 164 height 33
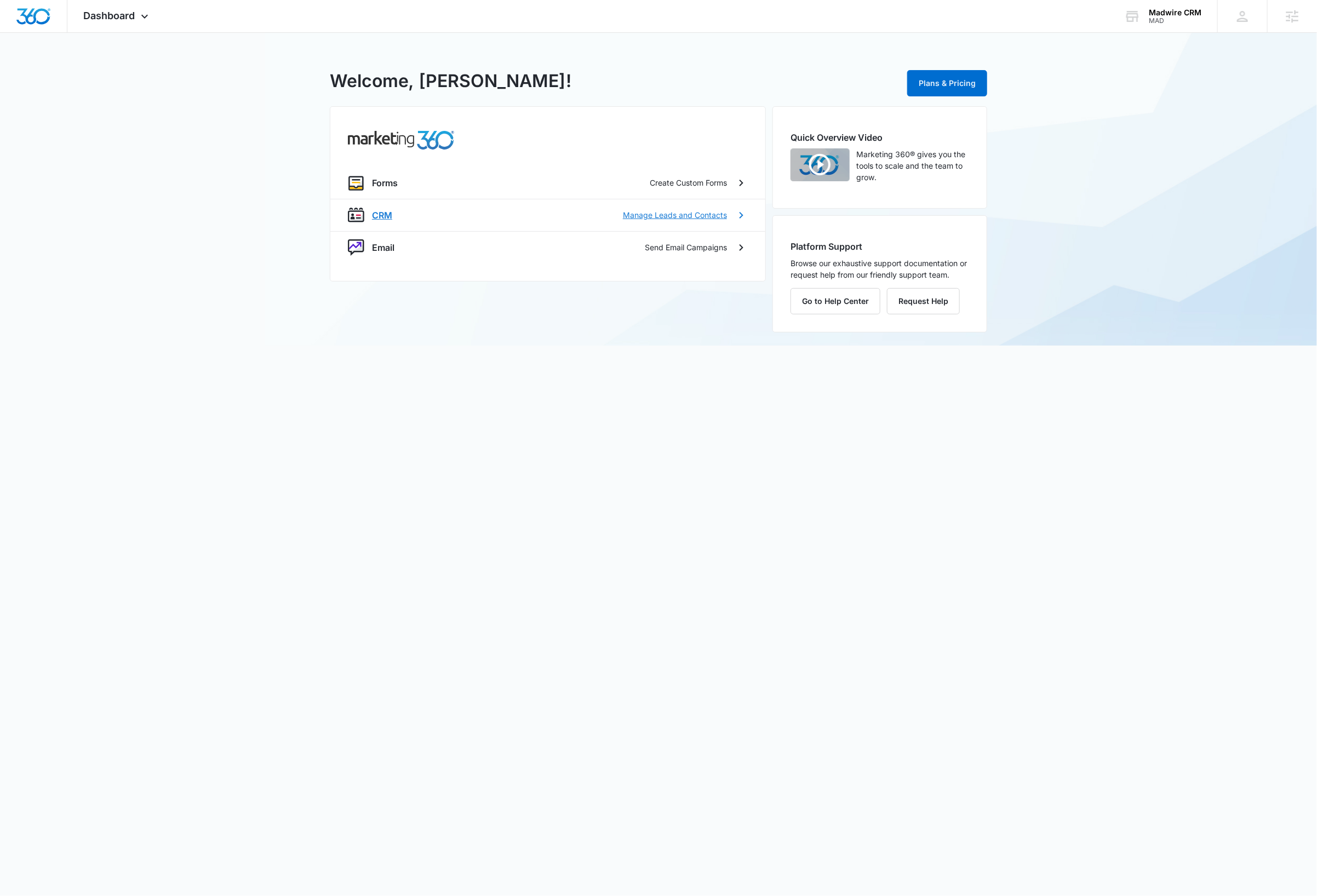
click at [378, 211] on p "CRM" at bounding box center [382, 215] width 20 height 13
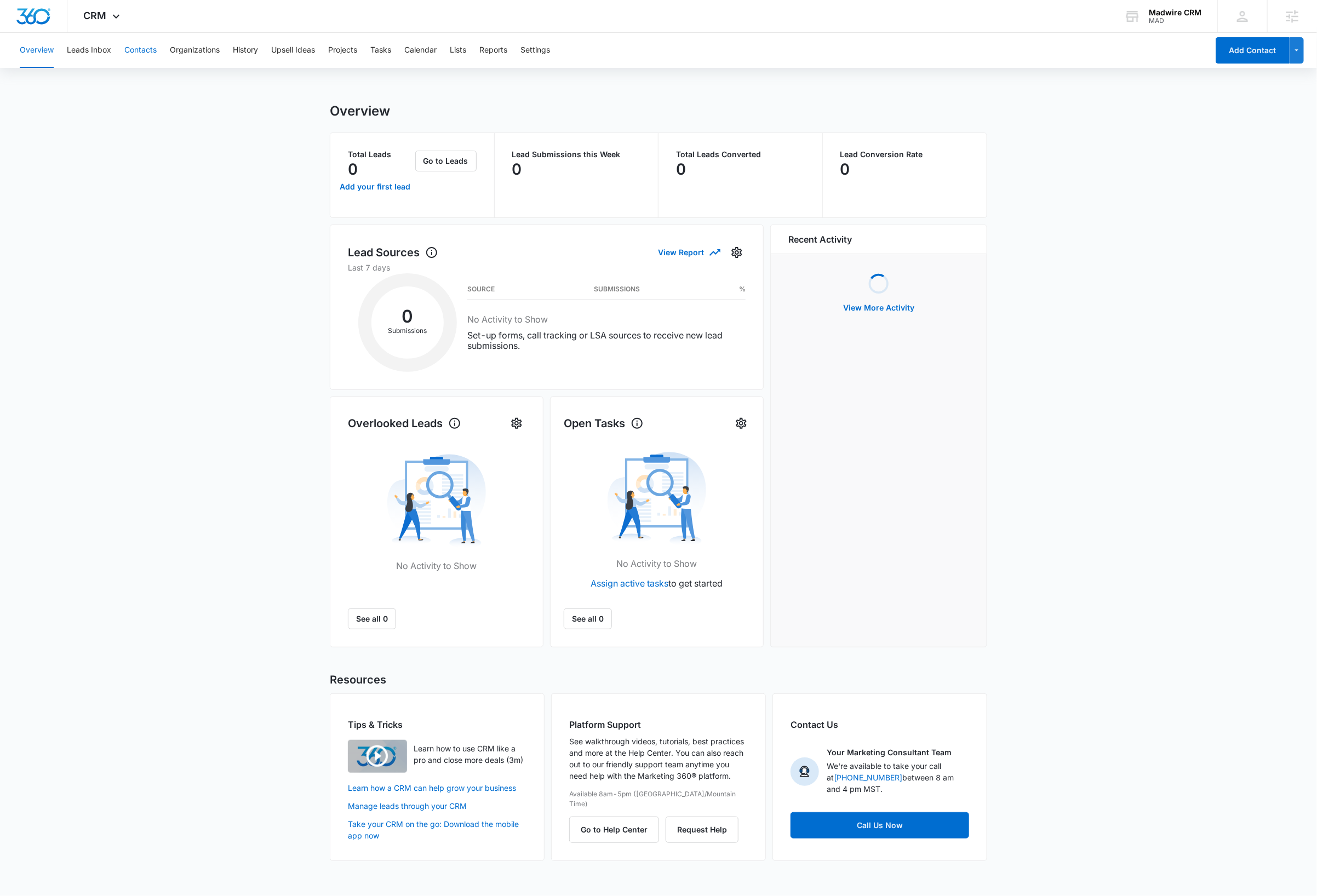
click at [149, 52] on button "Contacts" at bounding box center [141, 50] width 32 height 35
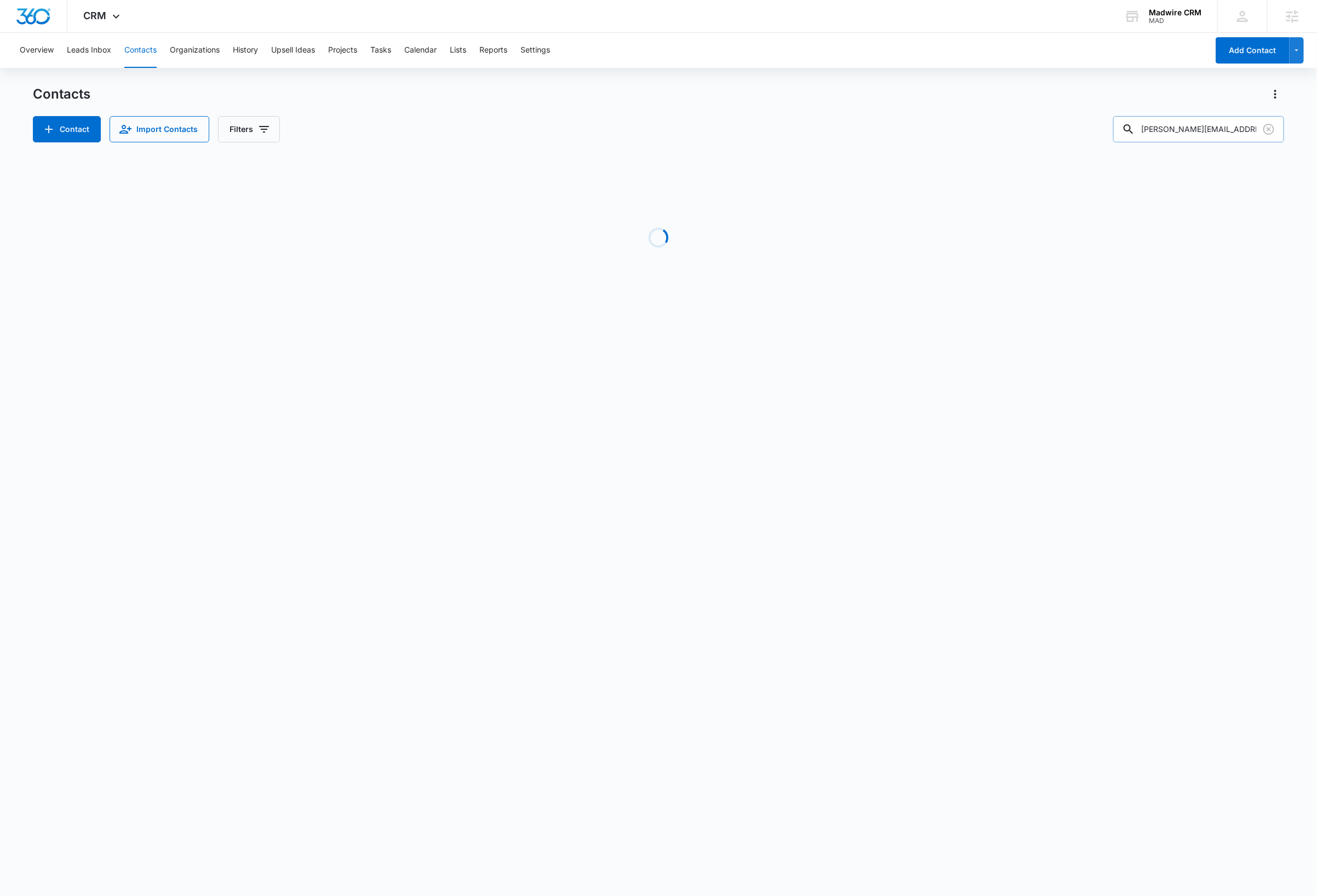
click at [1246, 128] on input "[PERSON_NAME][EMAIL_ADDRESS][DOMAIN_NAME]" at bounding box center [1198, 129] width 171 height 26
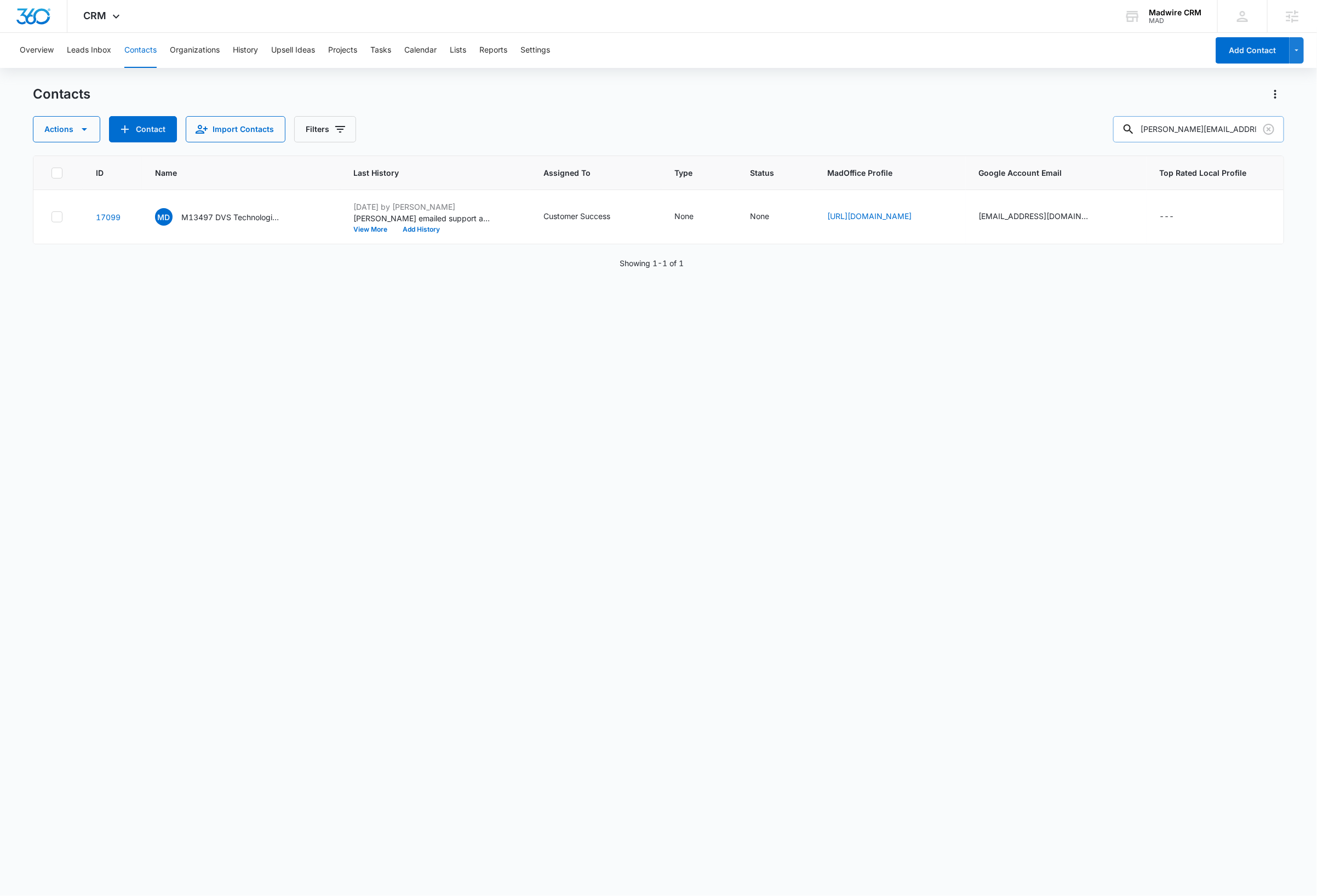
click at [1246, 128] on input "[PERSON_NAME][EMAIL_ADDRESS][DOMAIN_NAME]" at bounding box center [1198, 129] width 171 height 26
type input "[PERSON_NAME]"
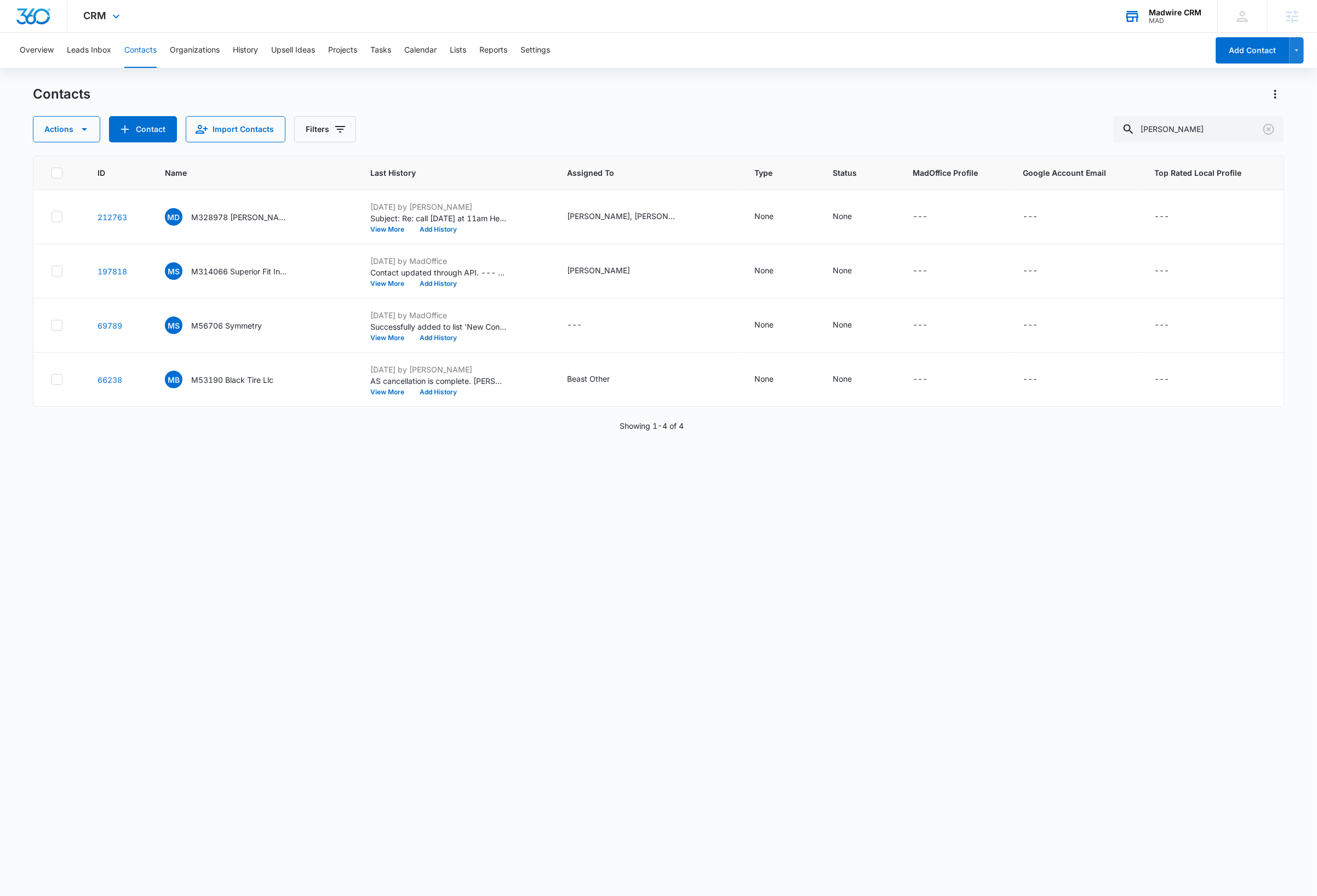
click at [1174, 14] on div "Madwire CRM" at bounding box center [1175, 13] width 53 height 9
click at [1186, 13] on div "Madwire CRM" at bounding box center [1175, 13] width 53 height 9
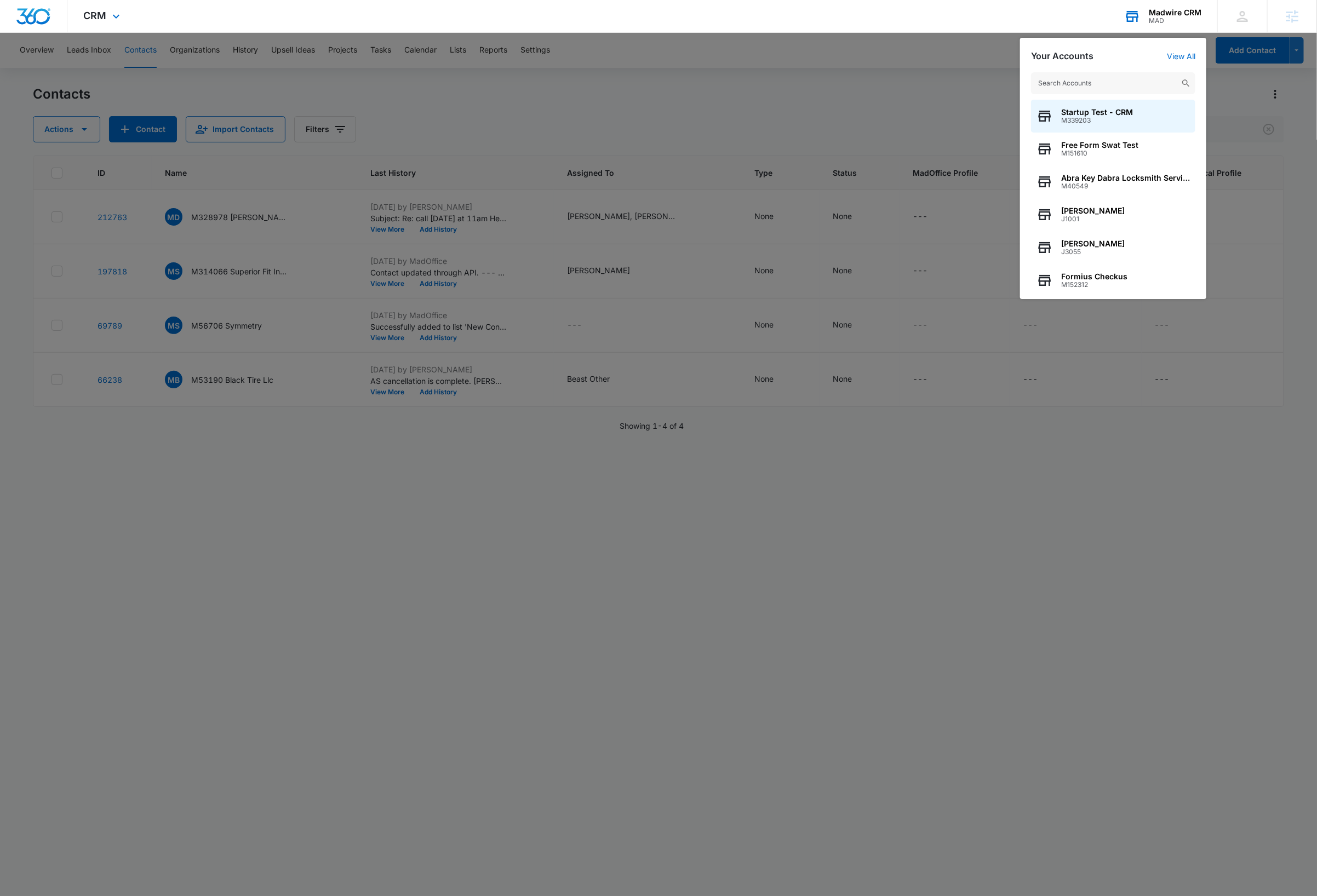
click at [1108, 84] on input "text" at bounding box center [1113, 83] width 164 height 22
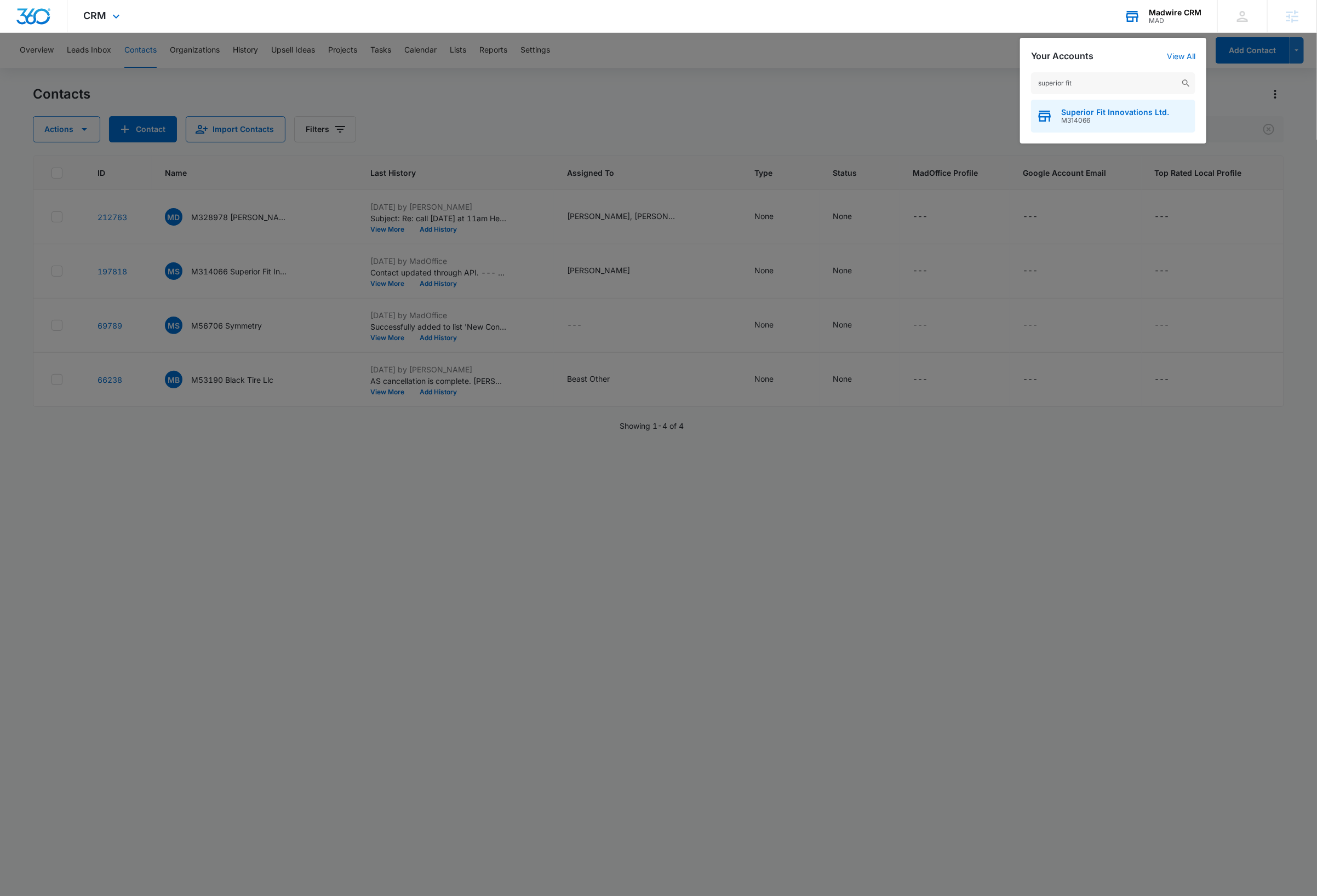
type input "superior fit"
click at [1114, 117] on span "M314066" at bounding box center [1115, 121] width 108 height 8
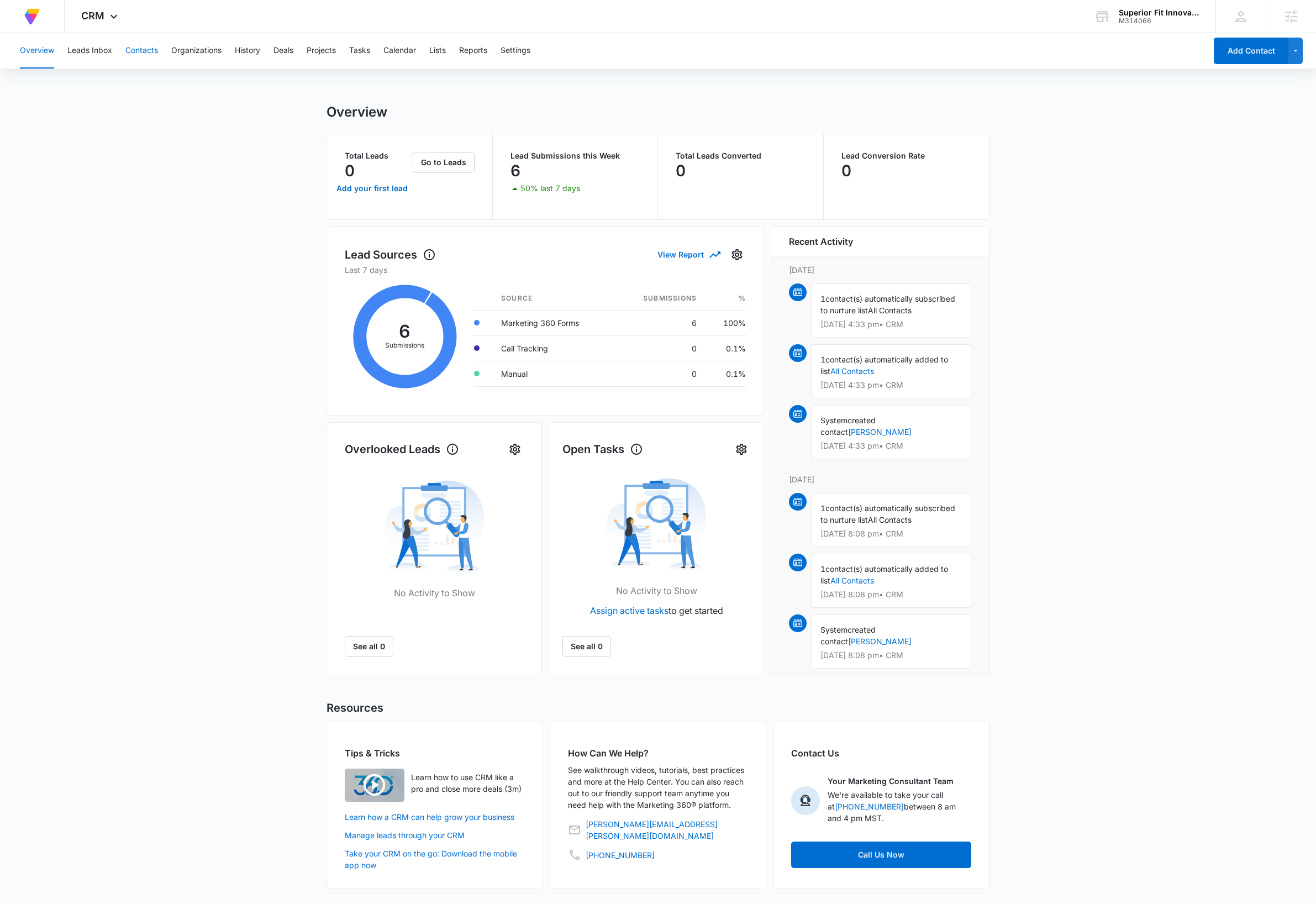
click at [149, 53] on button "Contacts" at bounding box center [142, 51] width 33 height 35
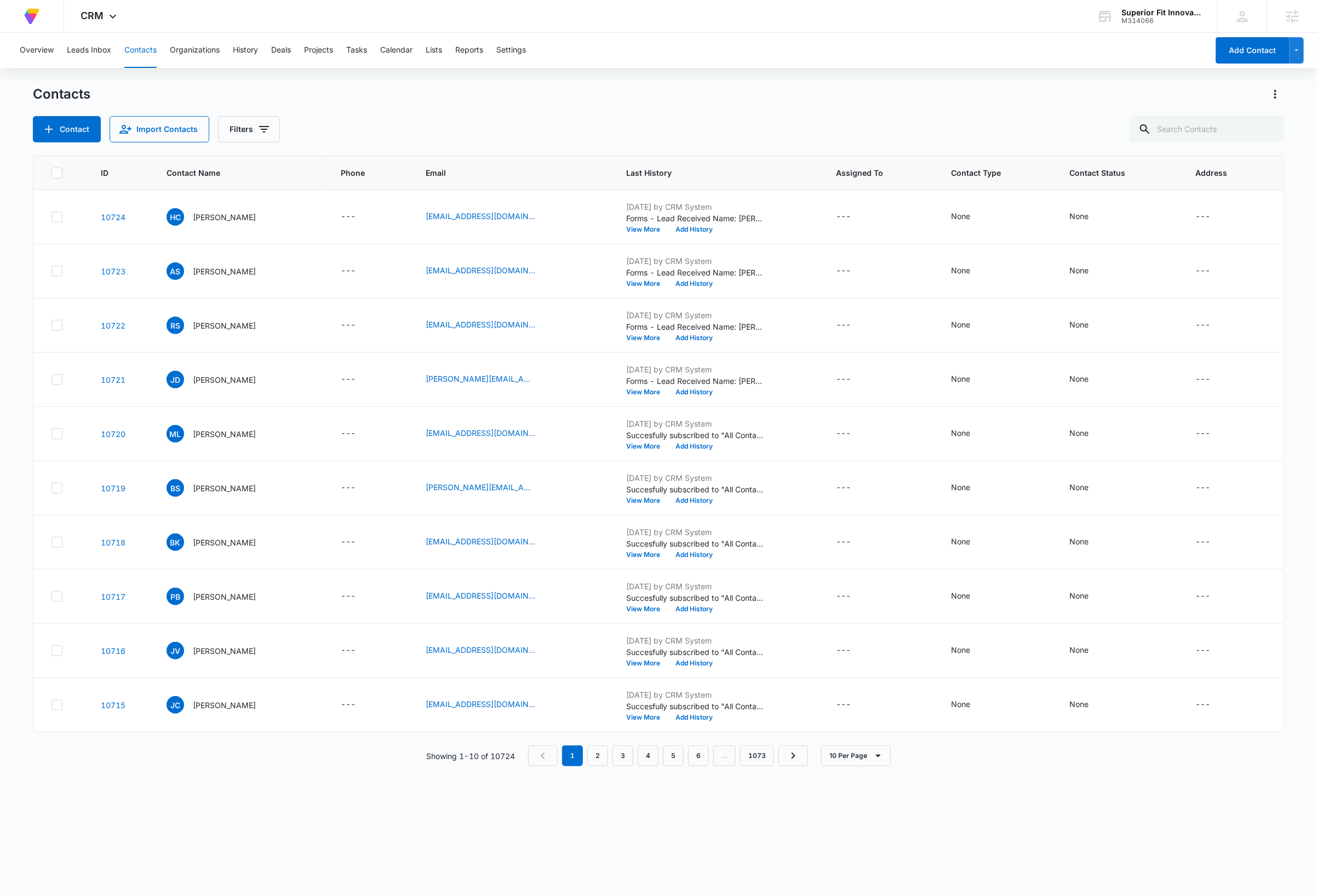
click at [640, 110] on div "Contacts Contact Import Contacts Filters" at bounding box center [658, 114] width 1251 height 57
drag, startPoint x: 120, startPoint y: 10, endPoint x: 115, endPoint y: 19, distance: 10.3
click at [120, 10] on div "CRM Apps Reputation Forms CRM Email Social Content Intelligence Files Brand Set…" at bounding box center [100, 16] width 72 height 32
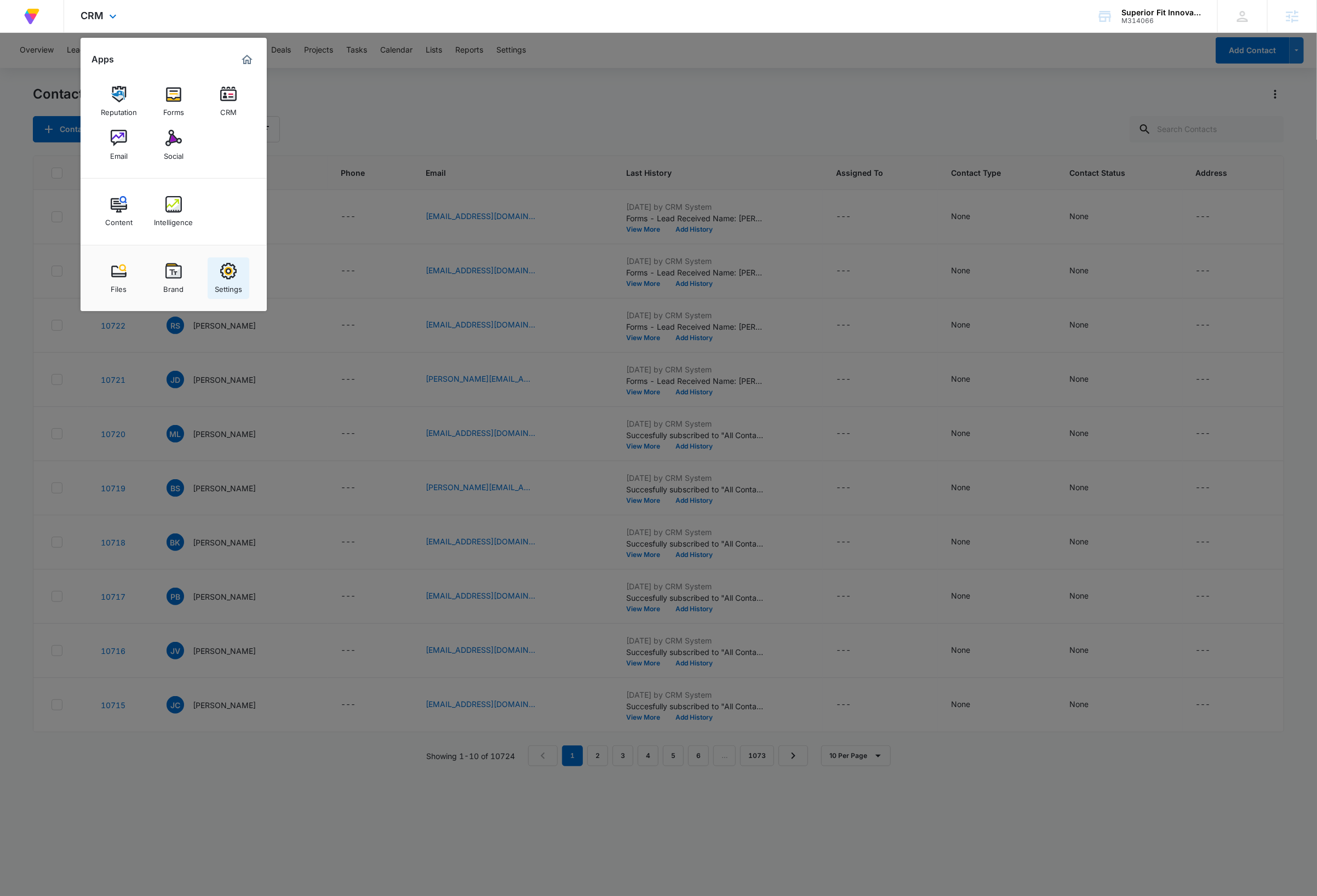
click at [238, 282] on div "Settings" at bounding box center [228, 286] width 27 height 14
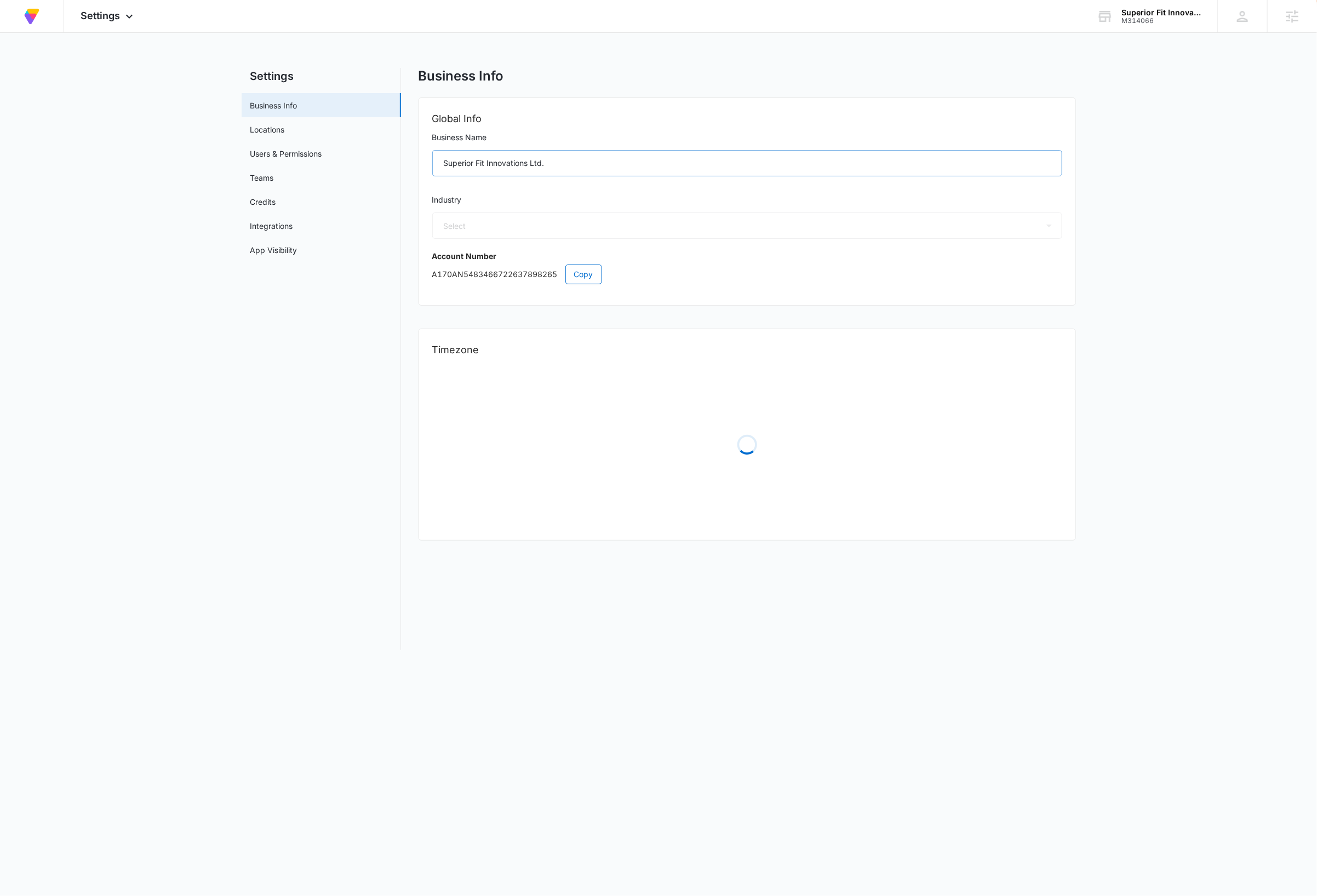
select select "45"
select select "US"
select select "America/[GEOGRAPHIC_DATA]"
click at [296, 154] on link "Users & Permissions" at bounding box center [286, 153] width 72 height 12
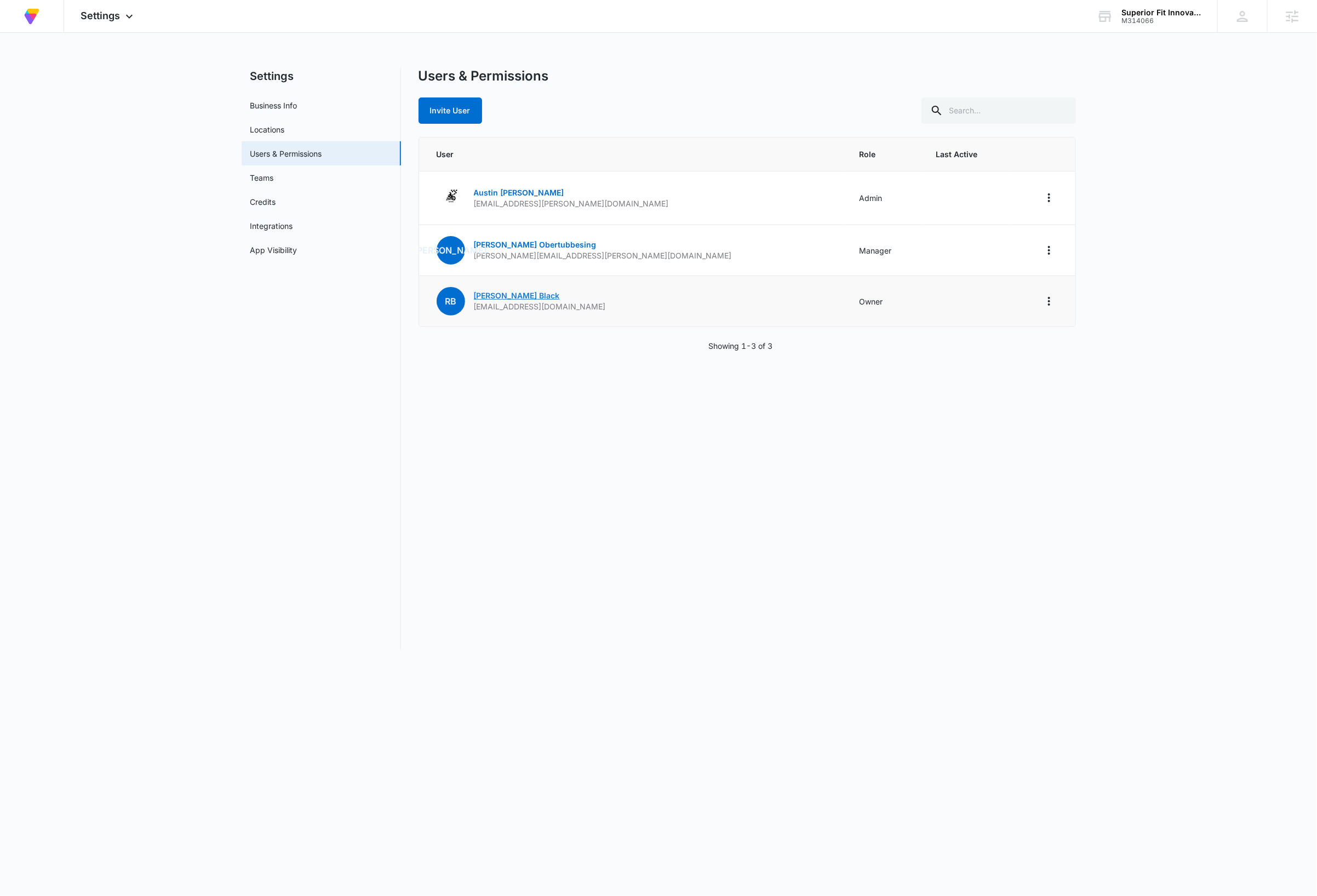
click at [516, 298] on link "[PERSON_NAME]" at bounding box center [517, 295] width 86 height 9
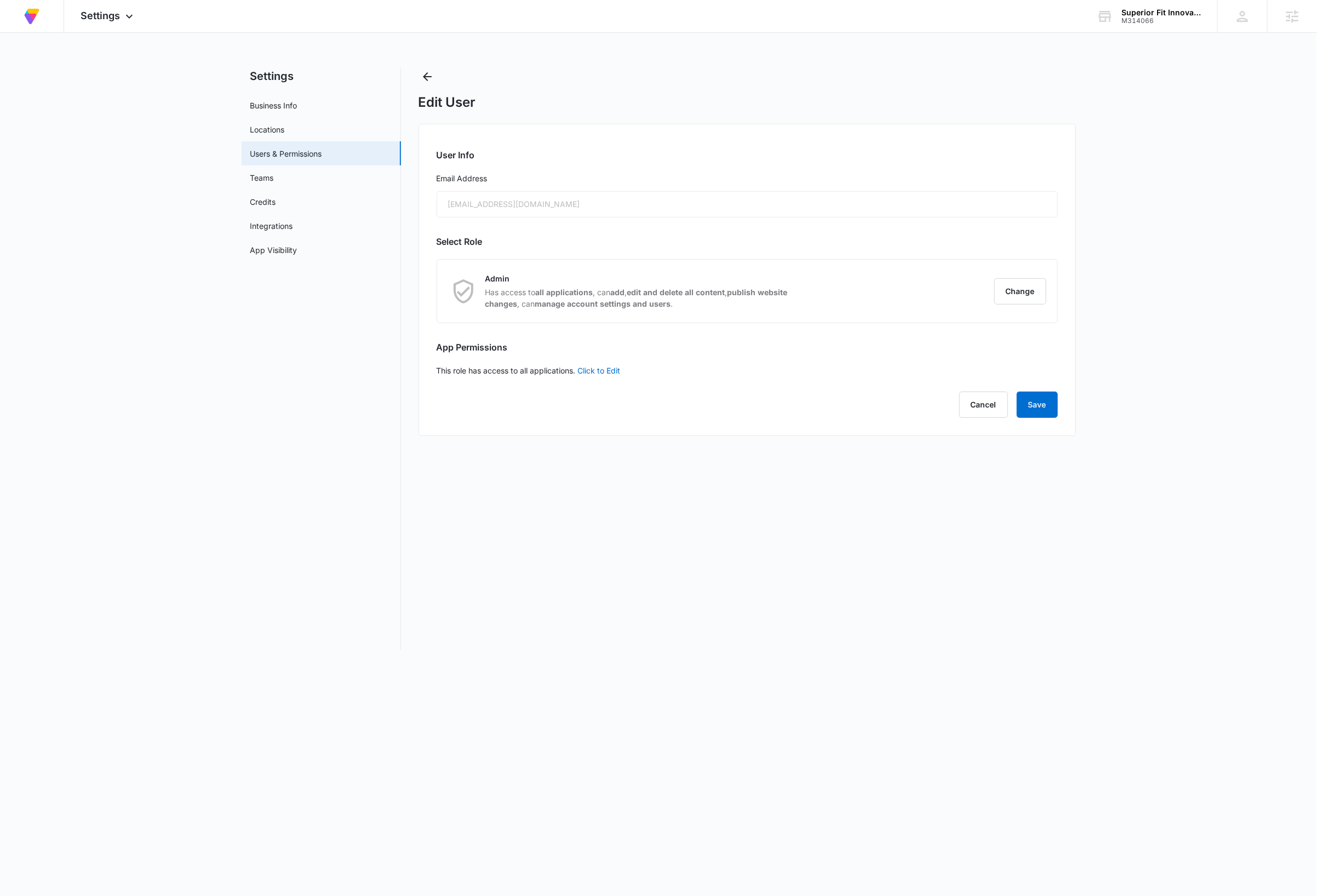
click at [555, 204] on div "[EMAIL_ADDRESS][DOMAIN_NAME]" at bounding box center [747, 204] width 621 height 26
click at [42, 21] on div "At Volusion, we work hard to [PERSON_NAME] a great work environment where every…" at bounding box center [32, 16] width 31 height 32
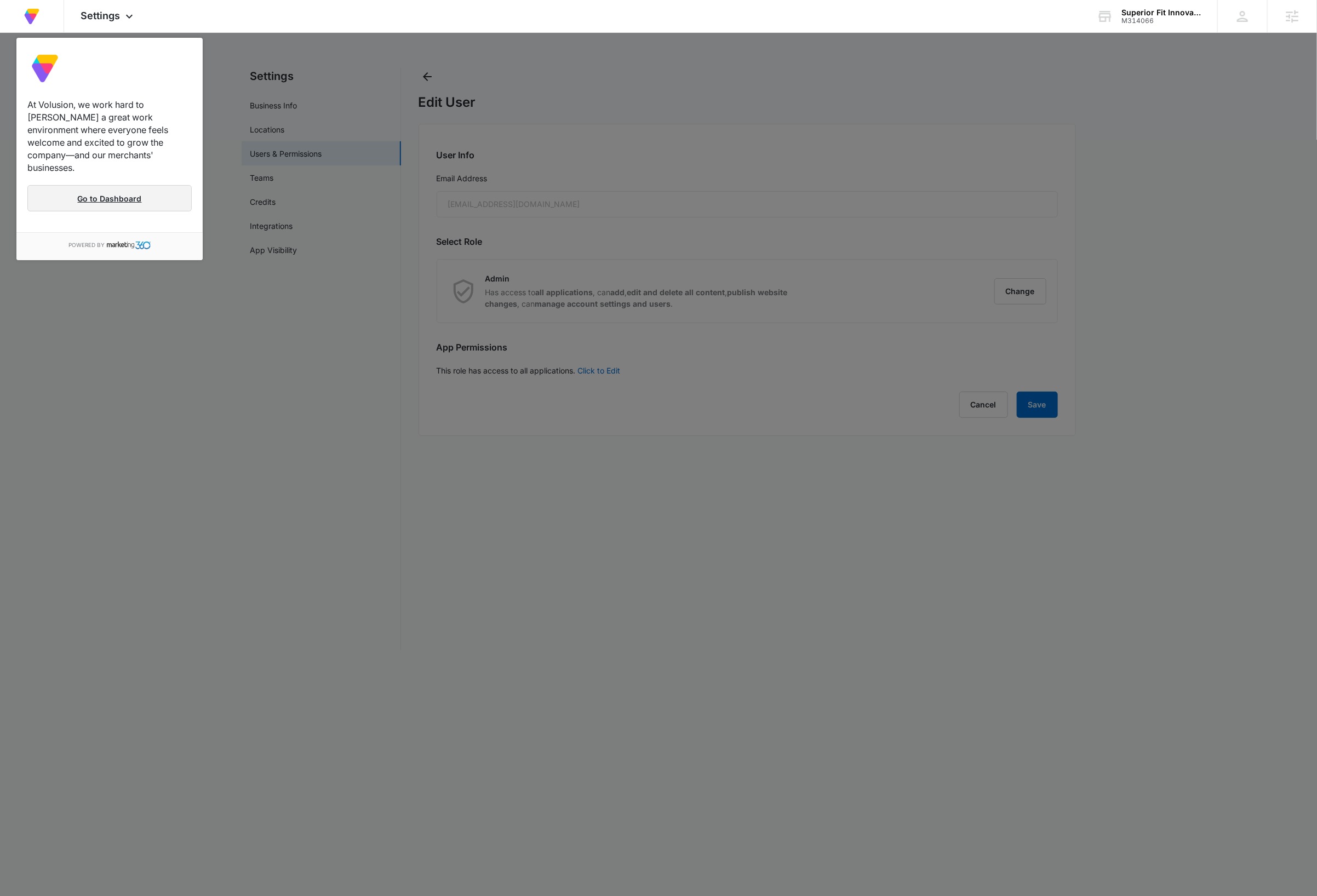
click at [108, 185] on link "Go to Dashboard" at bounding box center [109, 198] width 164 height 26
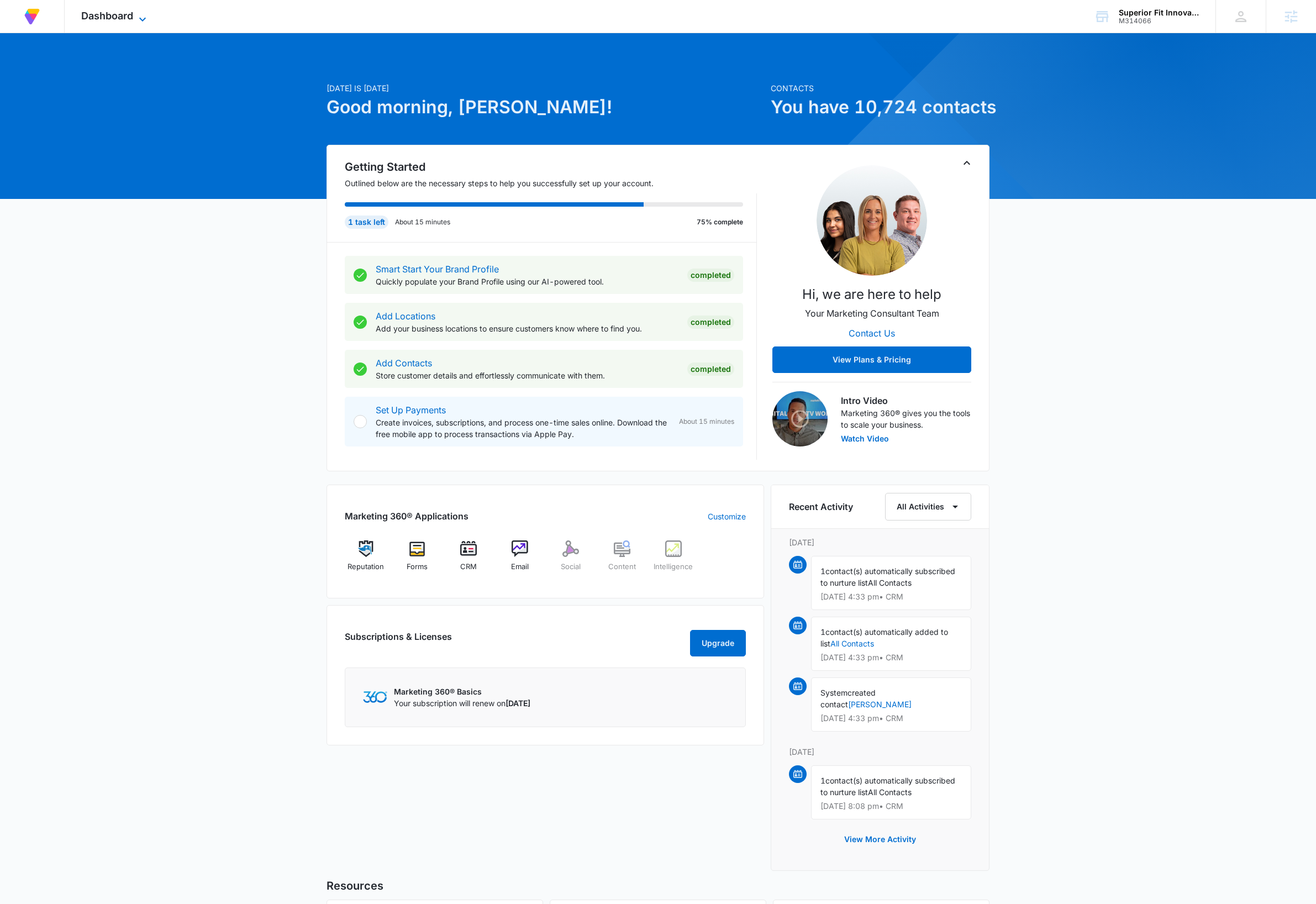
click at [109, 16] on span "Dashboard" at bounding box center [107, 16] width 52 height 12
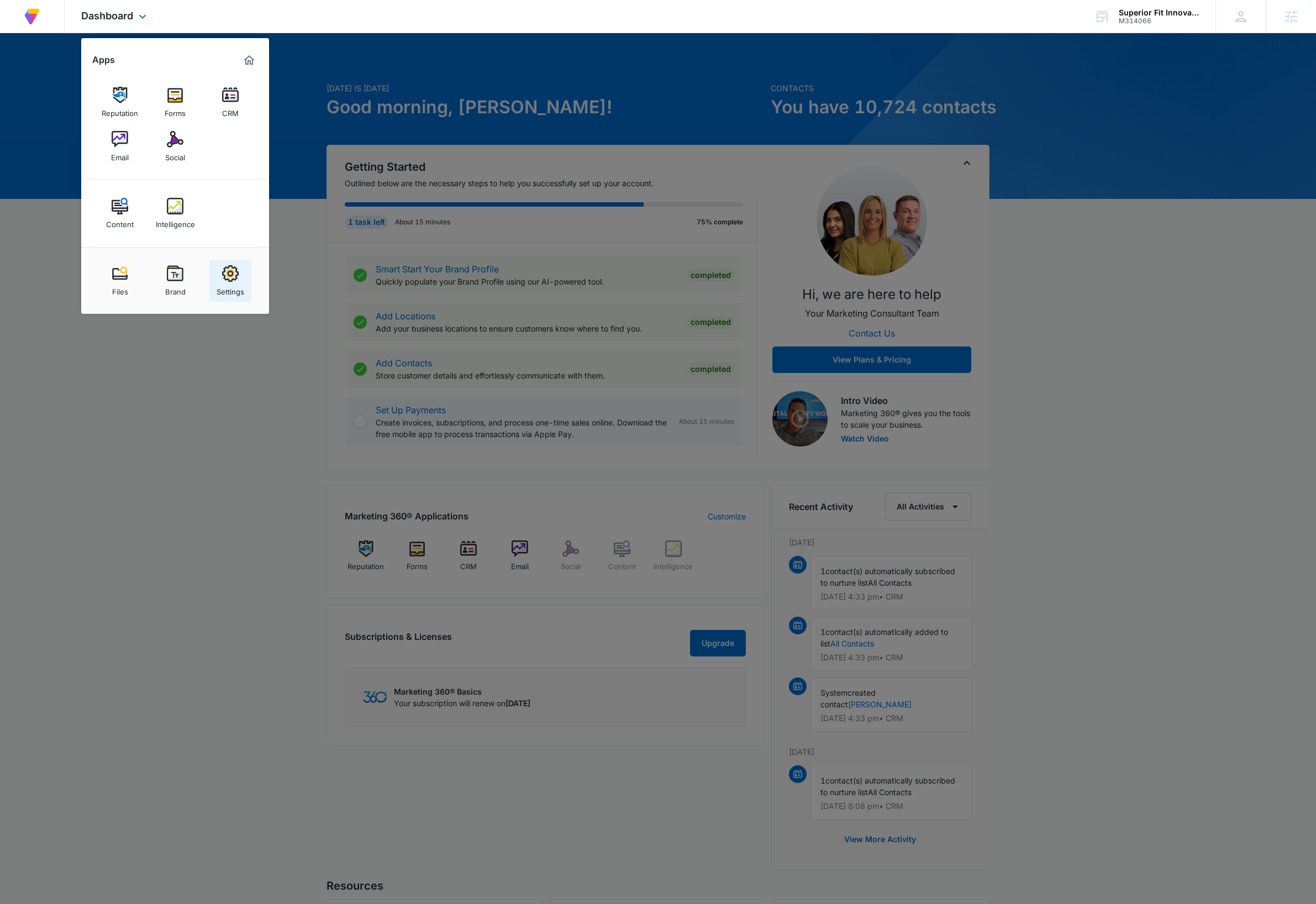
click at [238, 283] on div "Settings" at bounding box center [230, 289] width 28 height 14
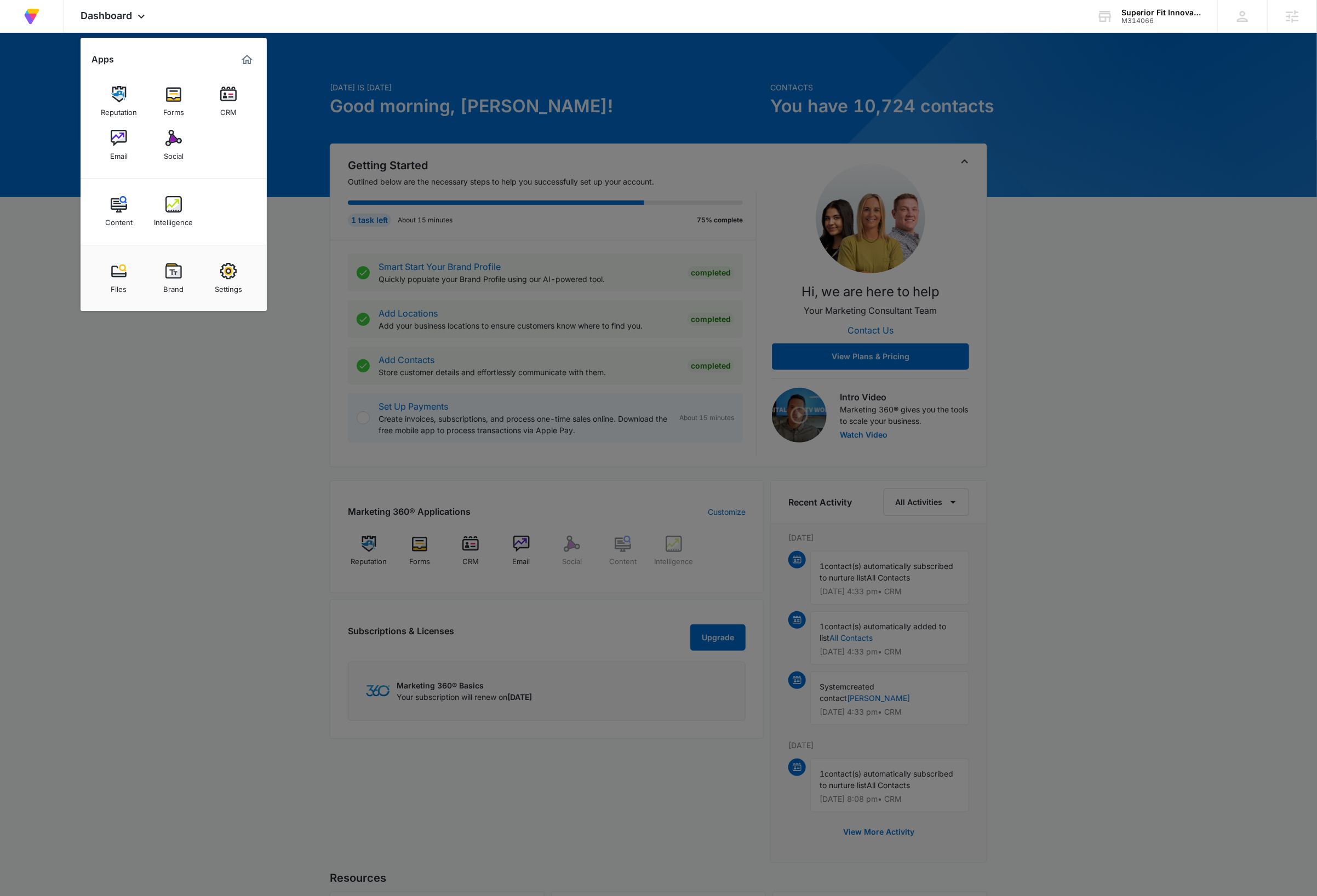
select select "45"
select select "US"
select select "America/[GEOGRAPHIC_DATA]"
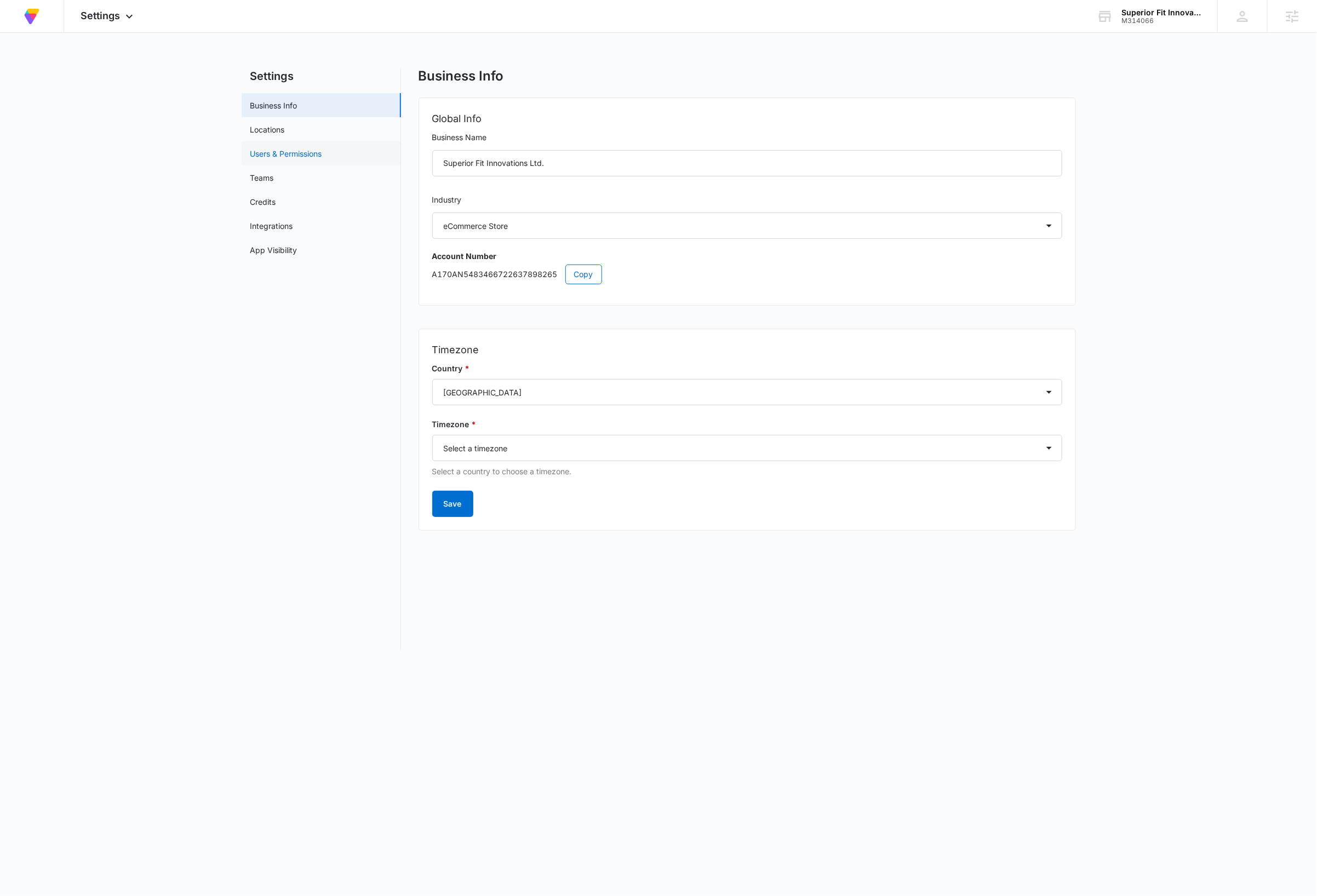
click at [283, 152] on link "Users & Permissions" at bounding box center [286, 153] width 72 height 12
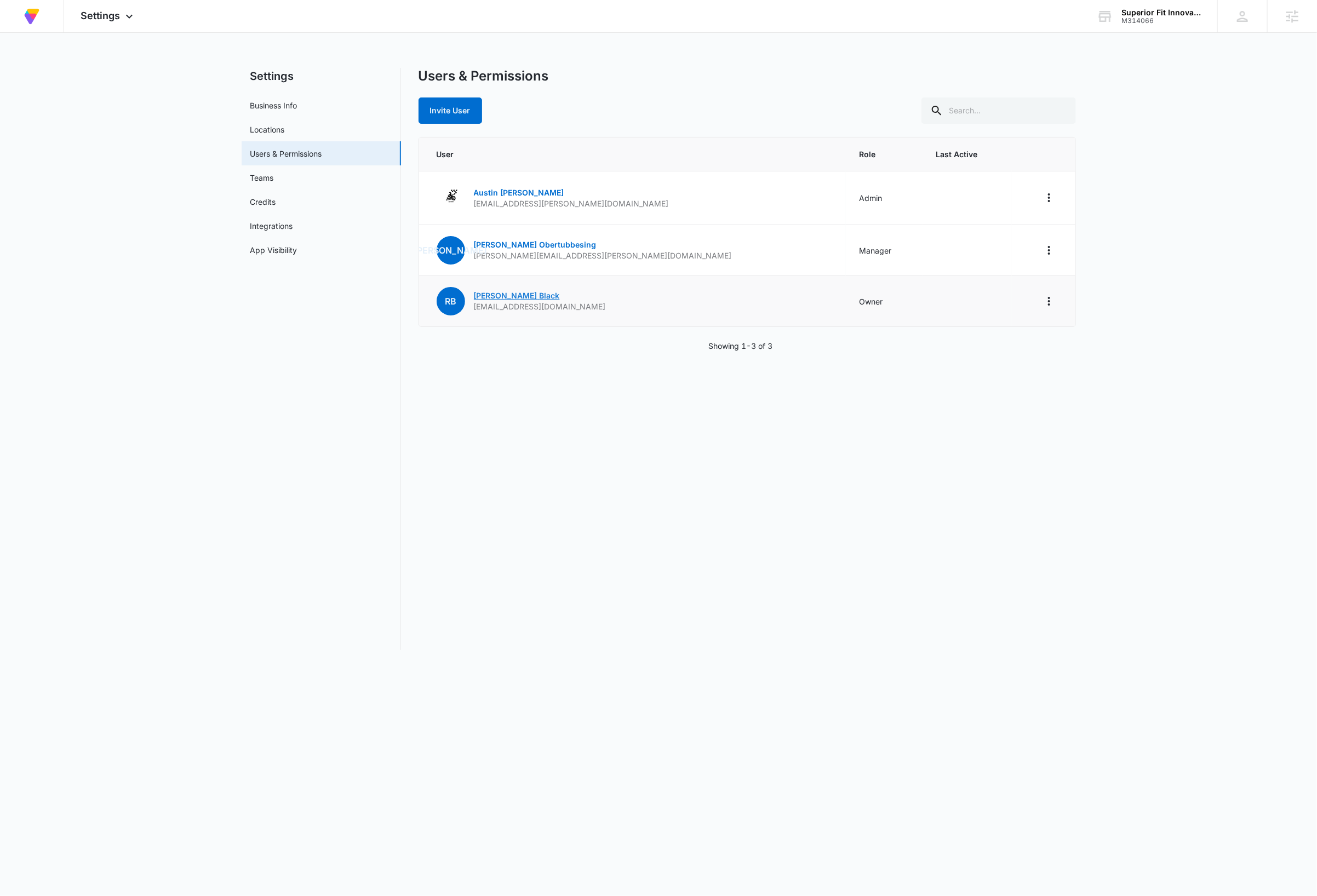
click at [502, 299] on link "[PERSON_NAME]" at bounding box center [517, 295] width 86 height 9
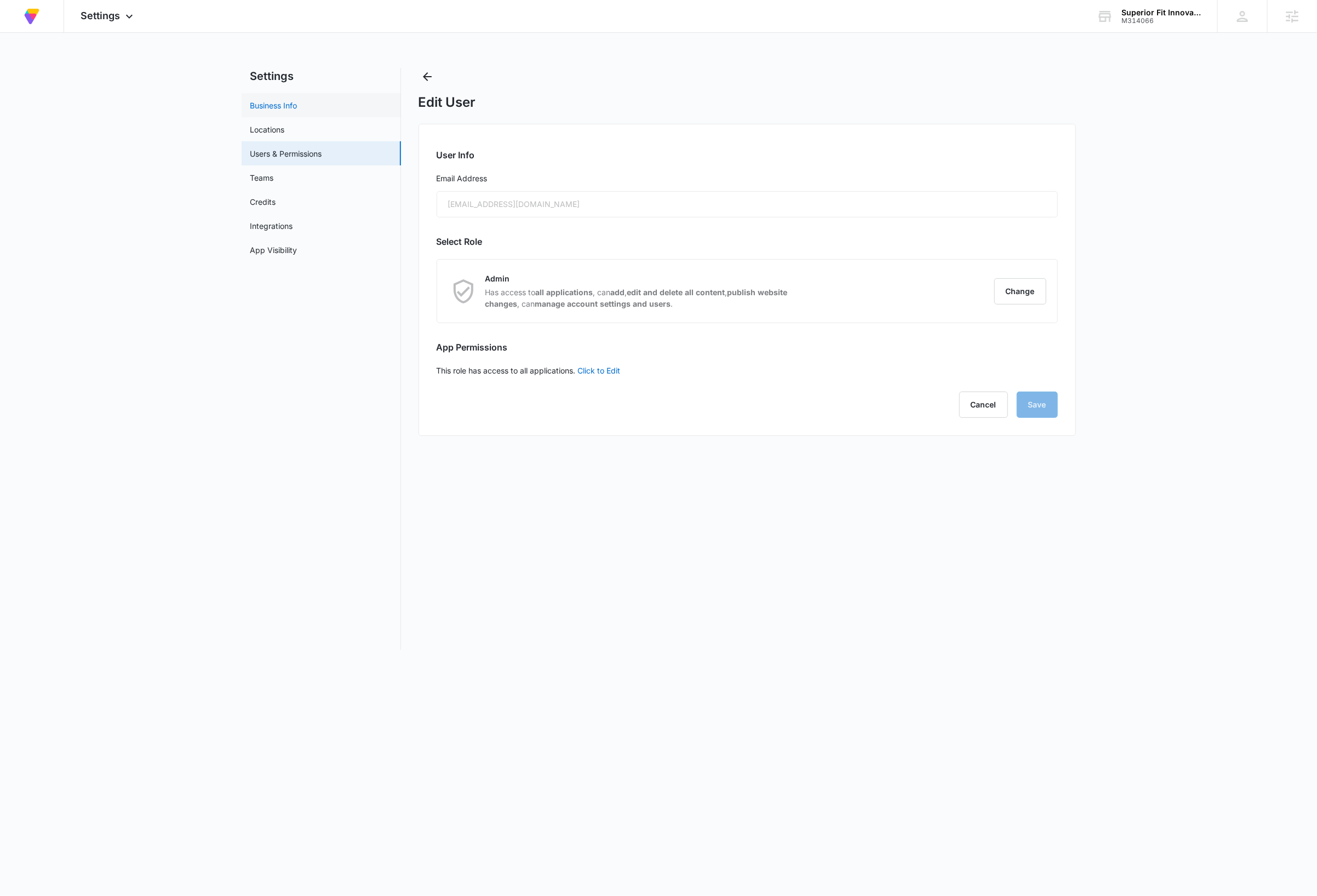
click at [284, 106] on link "Business Info" at bounding box center [274, 105] width 47 height 12
select select "45"
select select "US"
select select "America/[GEOGRAPHIC_DATA]"
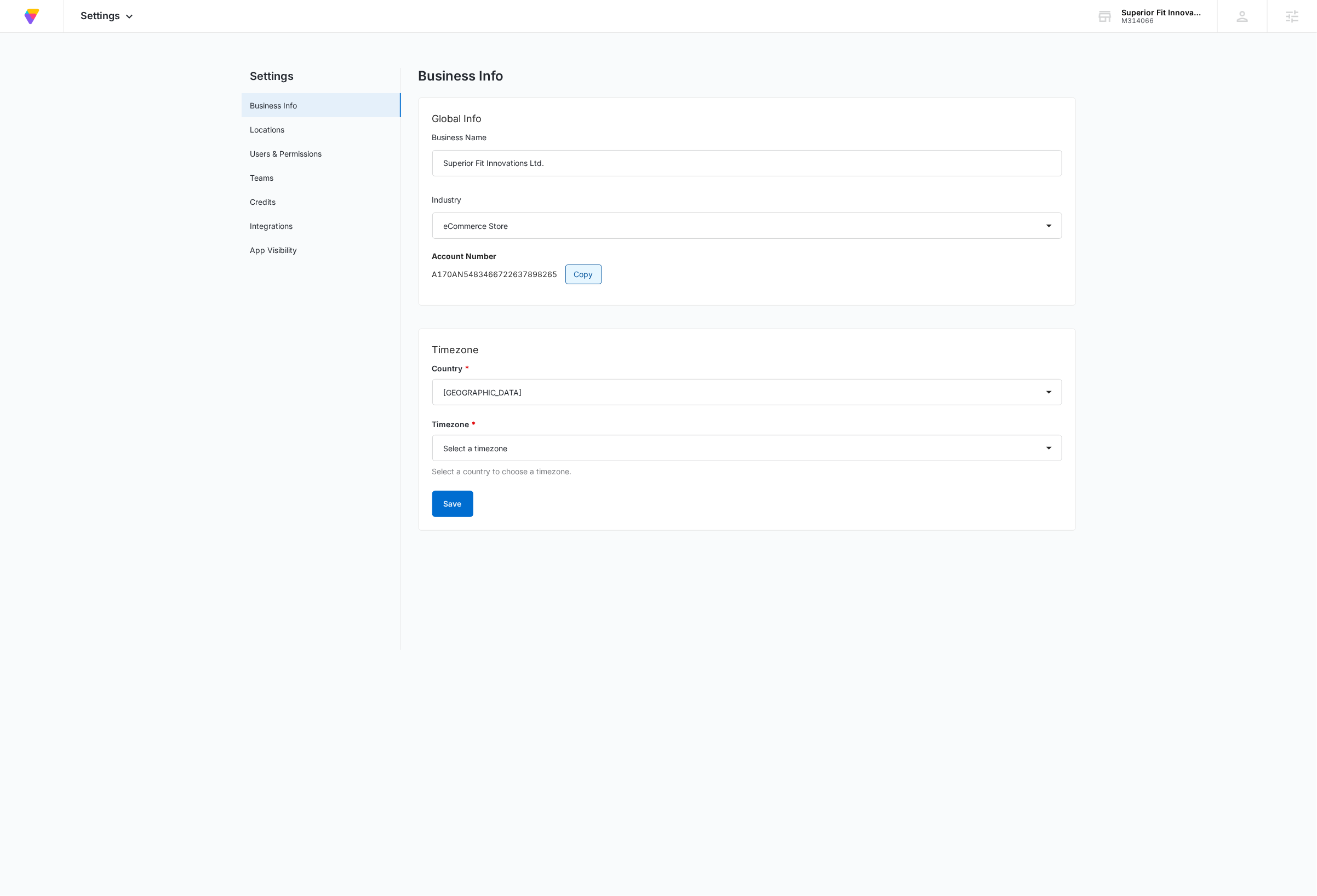
click at [588, 270] on span "Copy" at bounding box center [584, 274] width 19 height 12
click at [36, 19] on img at bounding box center [32, 16] width 20 height 20
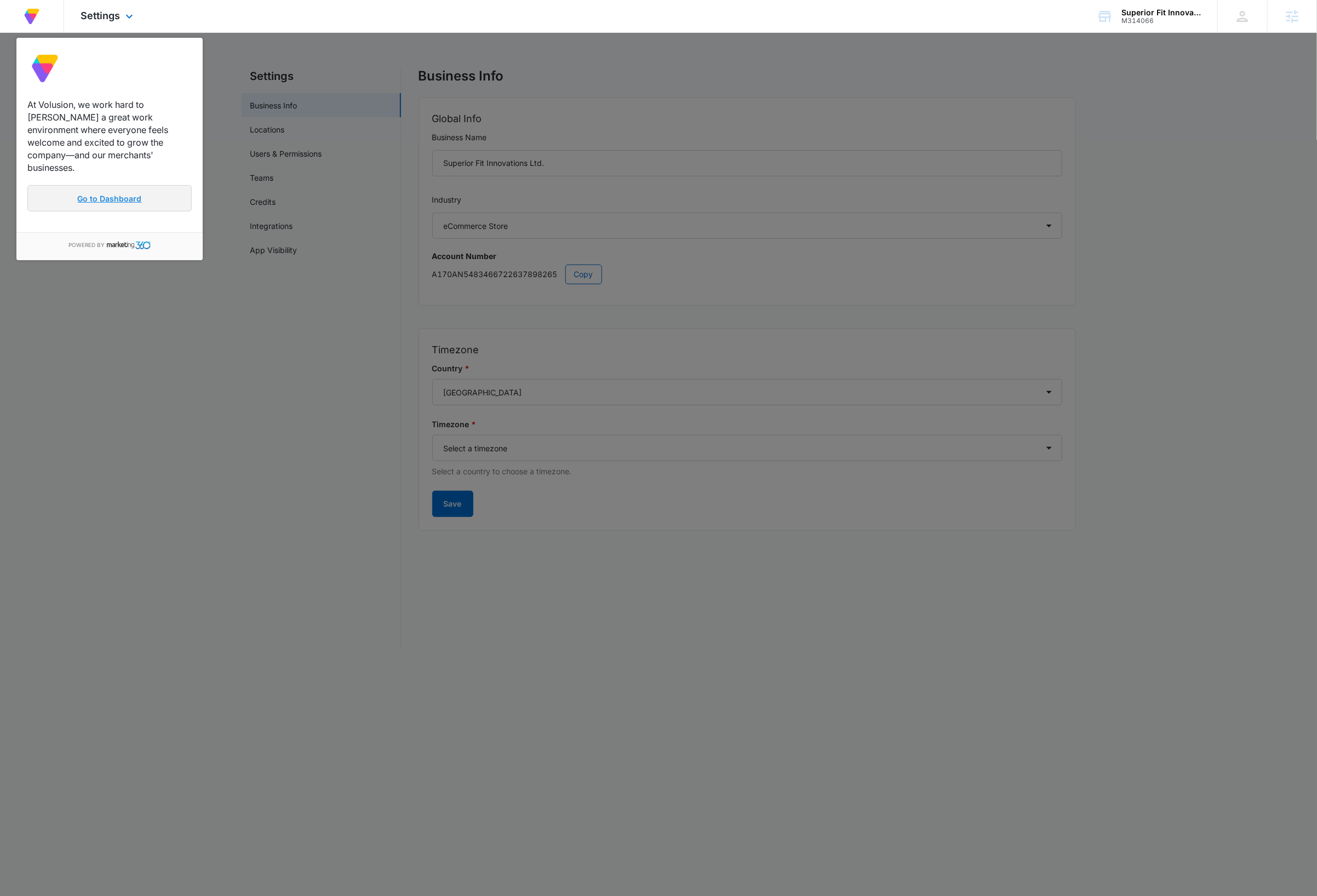
click at [113, 185] on link "Go to Dashboard" at bounding box center [109, 198] width 164 height 26
